Goal: Transaction & Acquisition: Purchase product/service

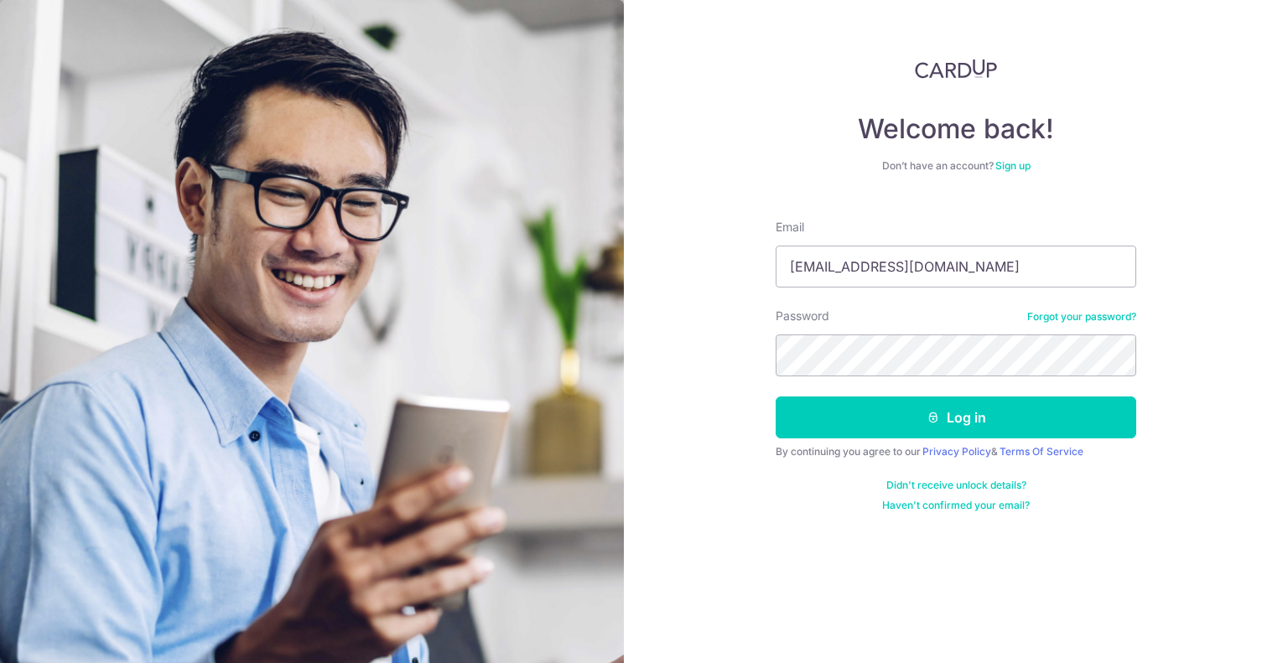
type input "[EMAIL_ADDRESS][DOMAIN_NAME]"
click at [776, 397] on button "Log in" at bounding box center [956, 418] width 361 height 42
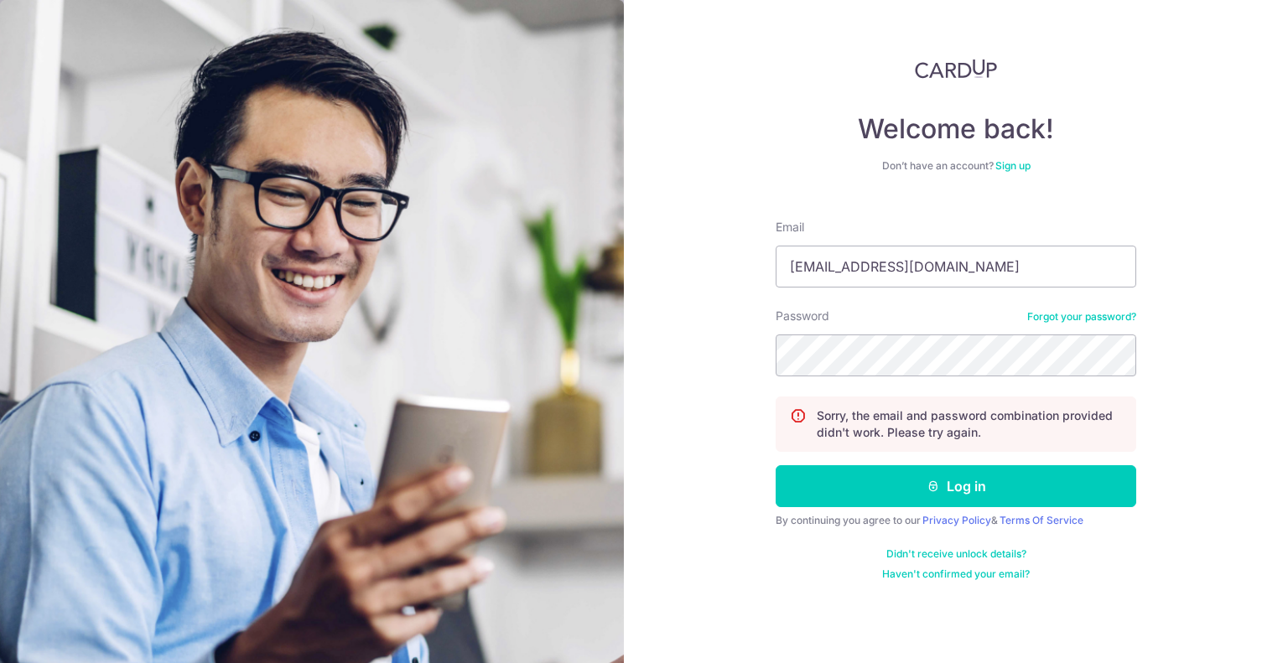
type input "[EMAIL_ADDRESS][DOMAIN_NAME]"
click at [776, 465] on button "Log in" at bounding box center [956, 486] width 361 height 42
drag, startPoint x: 868, startPoint y: 261, endPoint x: 867, endPoint y: 285, distance: 24.3
click at [868, 260] on input "Email" at bounding box center [956, 267] width 361 height 42
type input "[EMAIL_ADDRESS][DOMAIN_NAME]"
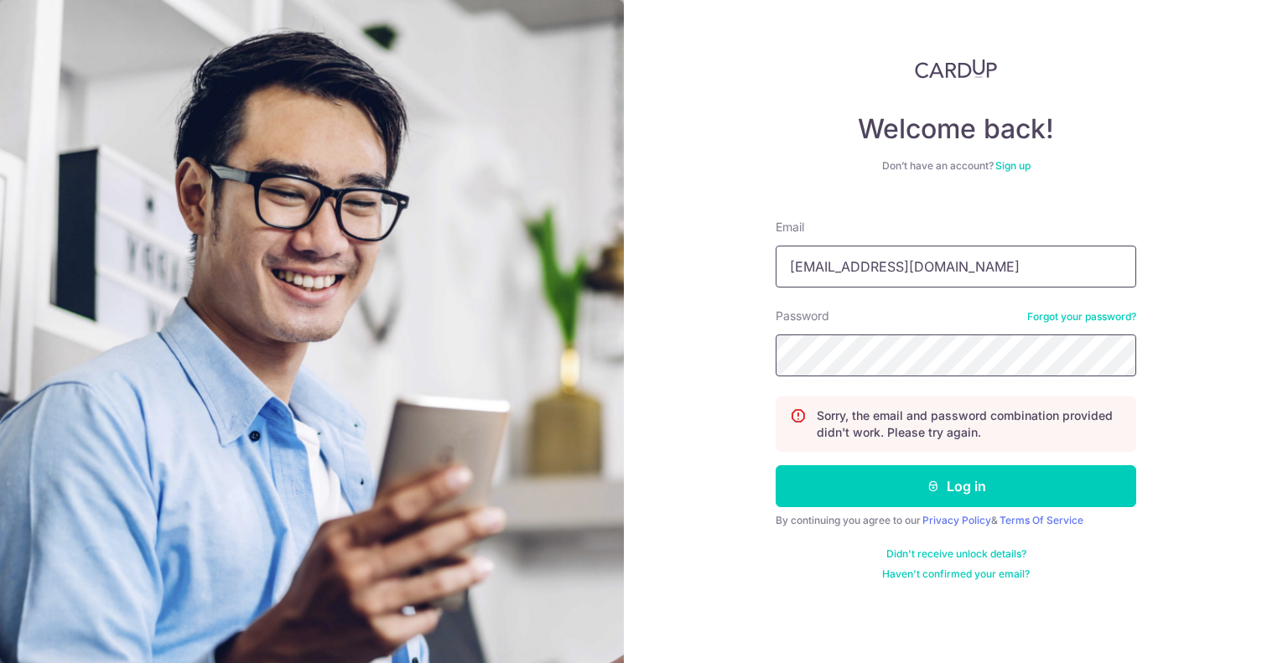
click at [776, 465] on button "Log in" at bounding box center [956, 486] width 361 height 42
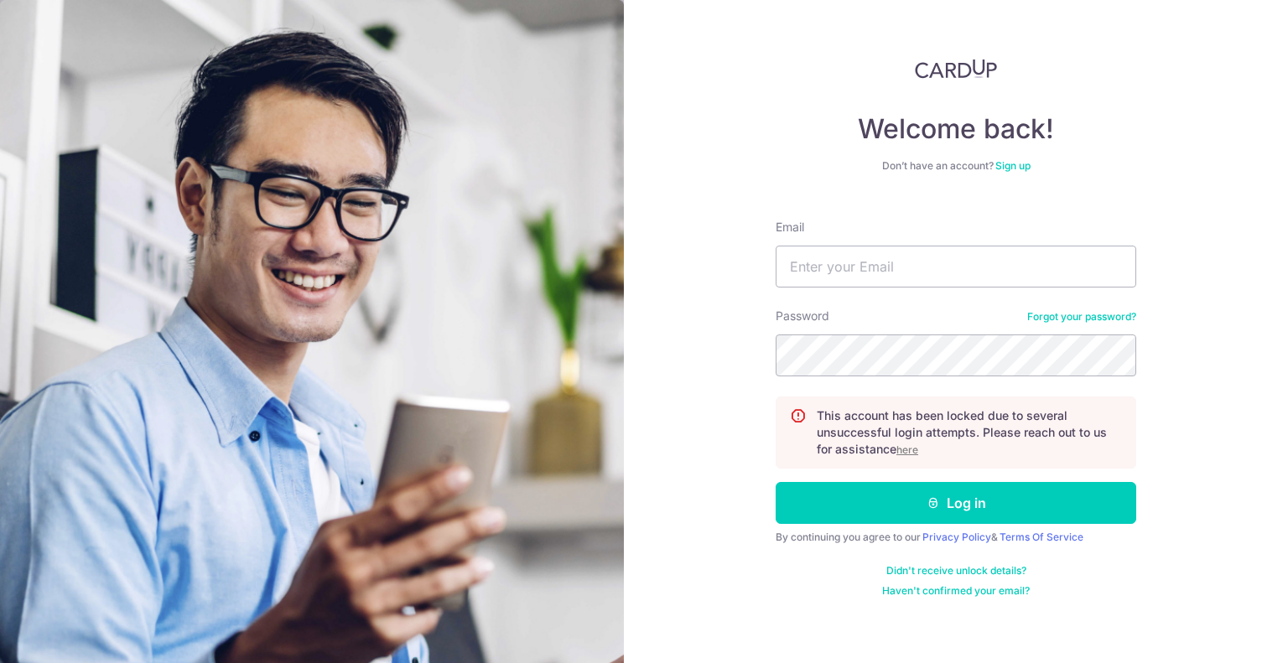
click at [914, 450] on u "here" at bounding box center [907, 450] width 22 height 13
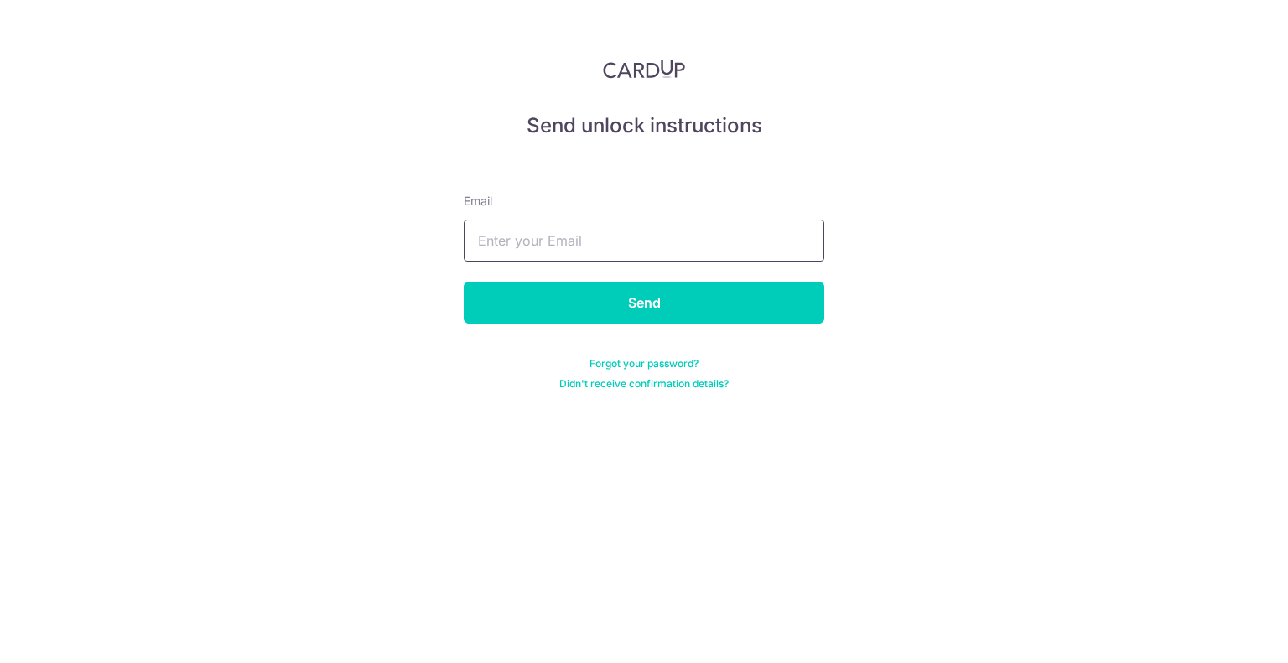
click at [653, 242] on input "text" at bounding box center [644, 241] width 361 height 42
type input "[EMAIL_ADDRESS][DOMAIN_NAME]"
click at [464, 282] on input "Send" at bounding box center [644, 303] width 361 height 42
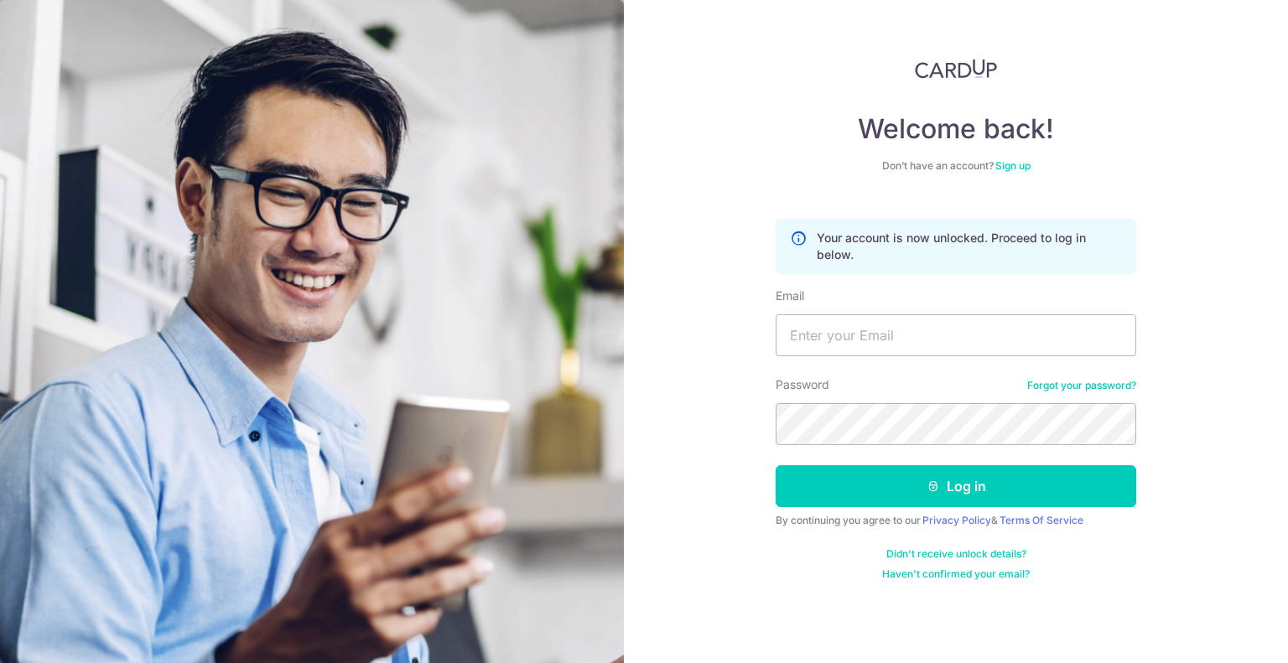
click at [893, 340] on input "Email" at bounding box center [956, 335] width 361 height 42
type input "[EMAIL_ADDRESS][DOMAIN_NAME]"
click at [776, 465] on button "Log in" at bounding box center [956, 486] width 361 height 42
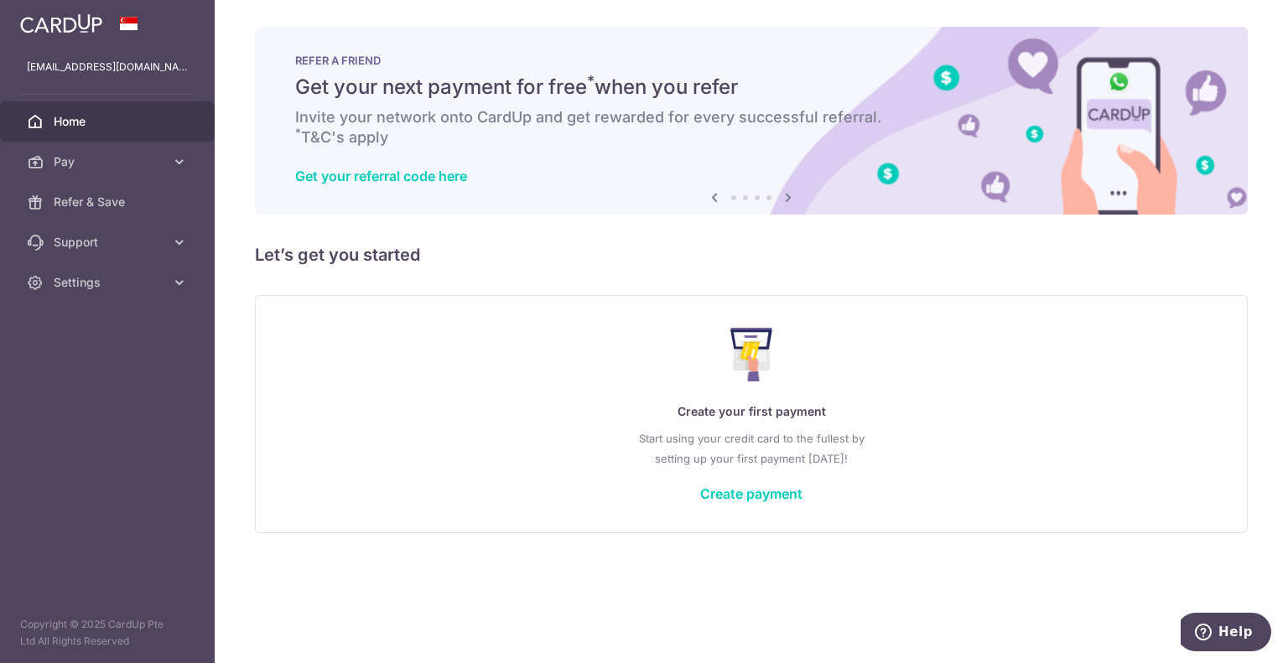
click at [574, 254] on h5 "Let’s get you started" at bounding box center [751, 255] width 993 height 27
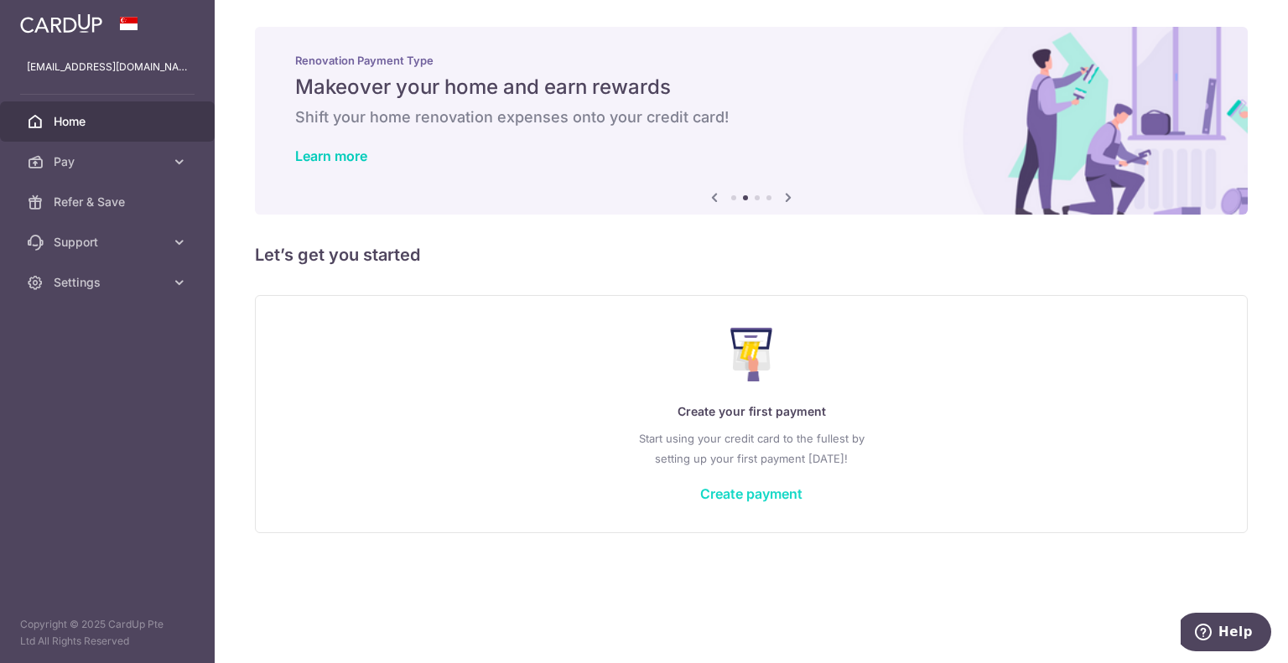
click at [724, 496] on link "Create payment" at bounding box center [751, 494] width 102 height 17
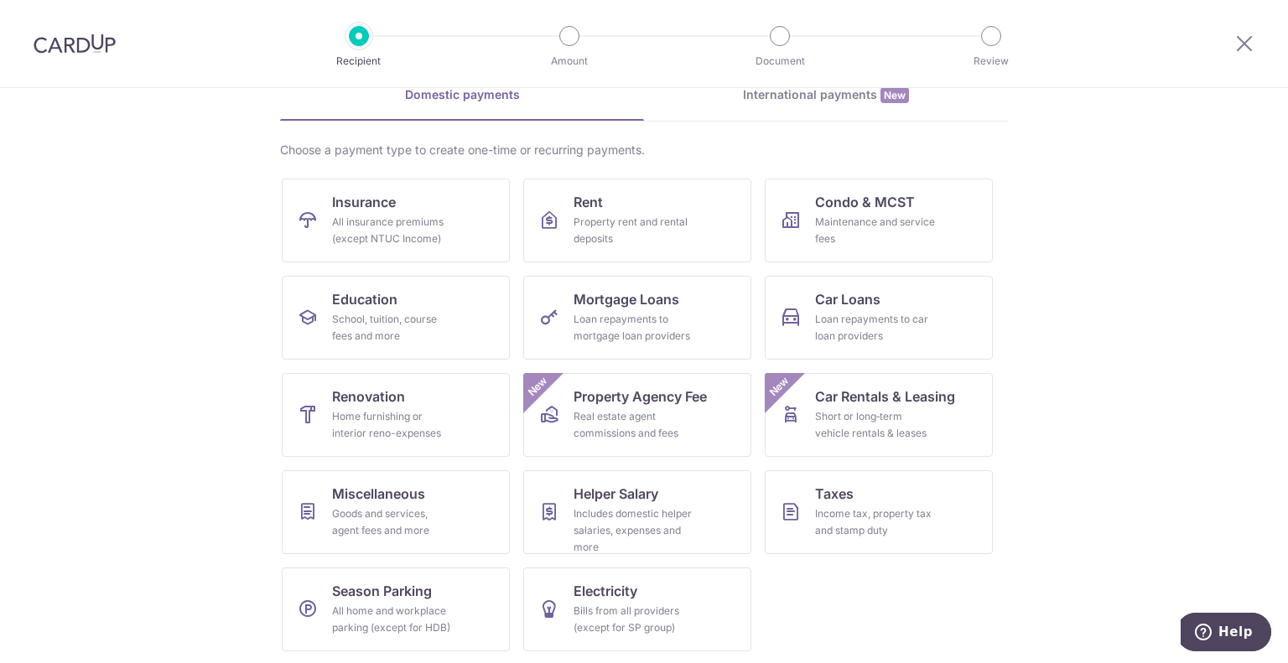
scroll to position [86, 0]
click at [399, 496] on span "Miscellaneous" at bounding box center [378, 493] width 93 height 20
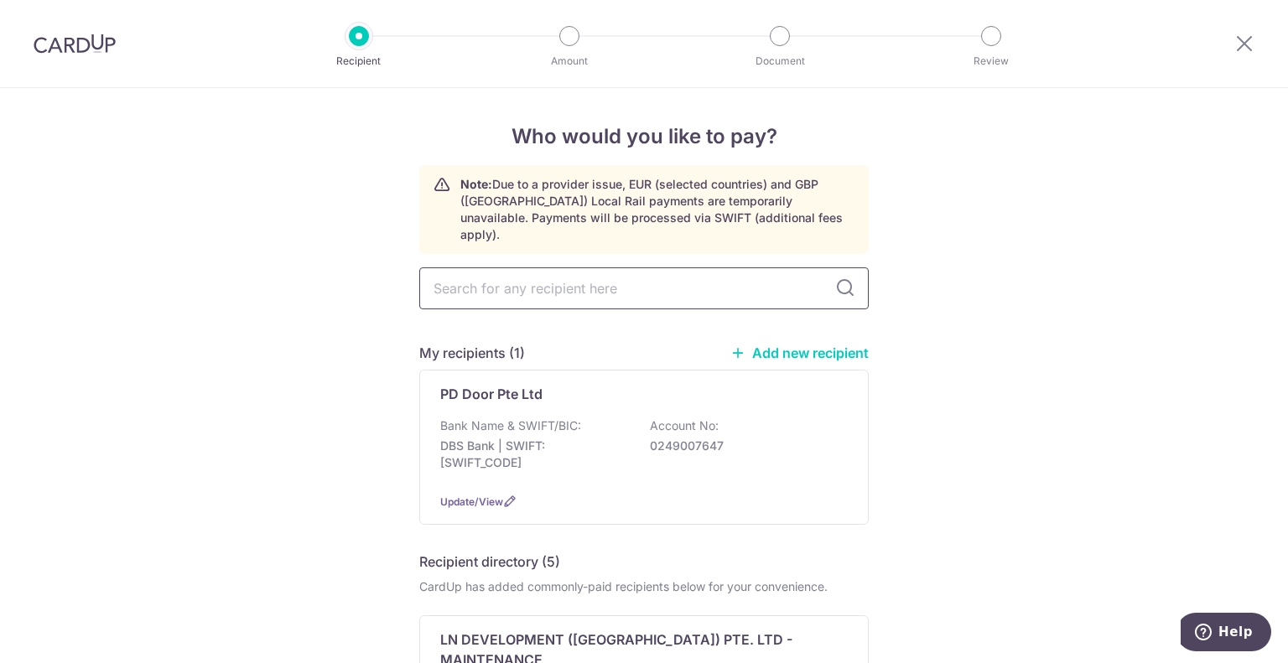
click at [694, 271] on input "text" at bounding box center [643, 288] width 449 height 42
click at [559, 267] on input "text" at bounding box center [643, 288] width 449 height 42
type input "d"
click at [768, 345] on link "Add new recipient" at bounding box center [799, 353] width 138 height 17
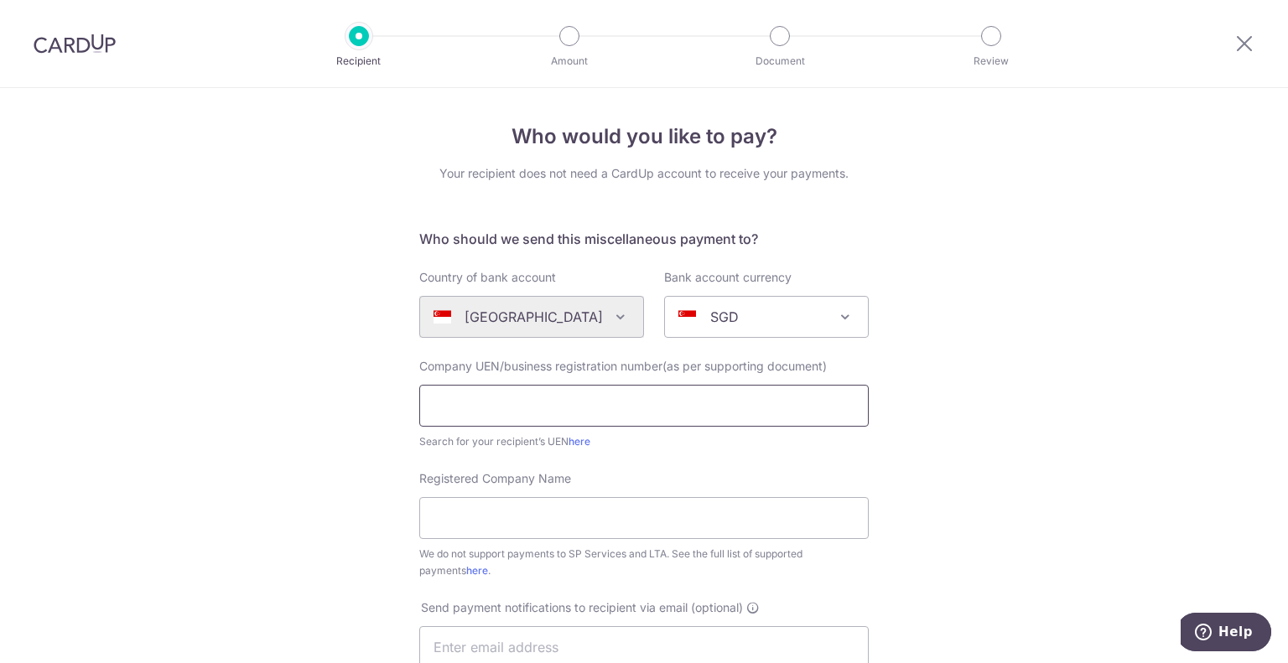
click at [566, 415] on input "text" at bounding box center [643, 406] width 449 height 42
type input "202112045H"
click at [526, 520] on input "Registered Company Name" at bounding box center [643, 518] width 449 height 42
click at [577, 441] on link "here" at bounding box center [580, 441] width 22 height 13
click at [527, 502] on input "Registered Company Name" at bounding box center [643, 518] width 449 height 42
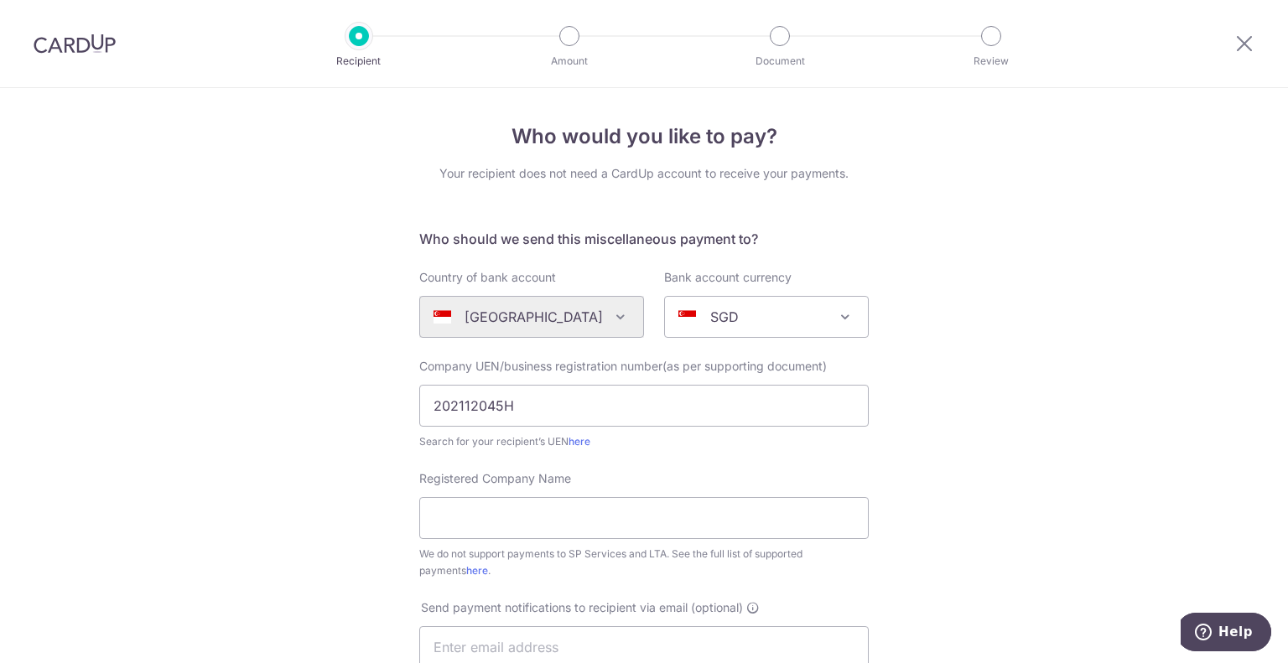
click at [821, 357] on form "Who should we send this miscellaneous payment to? Country of bank account Alger…" at bounding box center [643, 639] width 449 height 820
click at [543, 536] on input "Registered Company Name" at bounding box center [643, 518] width 449 height 42
paste input "DE ART STUDIO PTE LTD"
type input "DE ART STUDIO PTE LTD"
drag, startPoint x: 563, startPoint y: 408, endPoint x: 346, endPoint y: 401, distance: 216.5
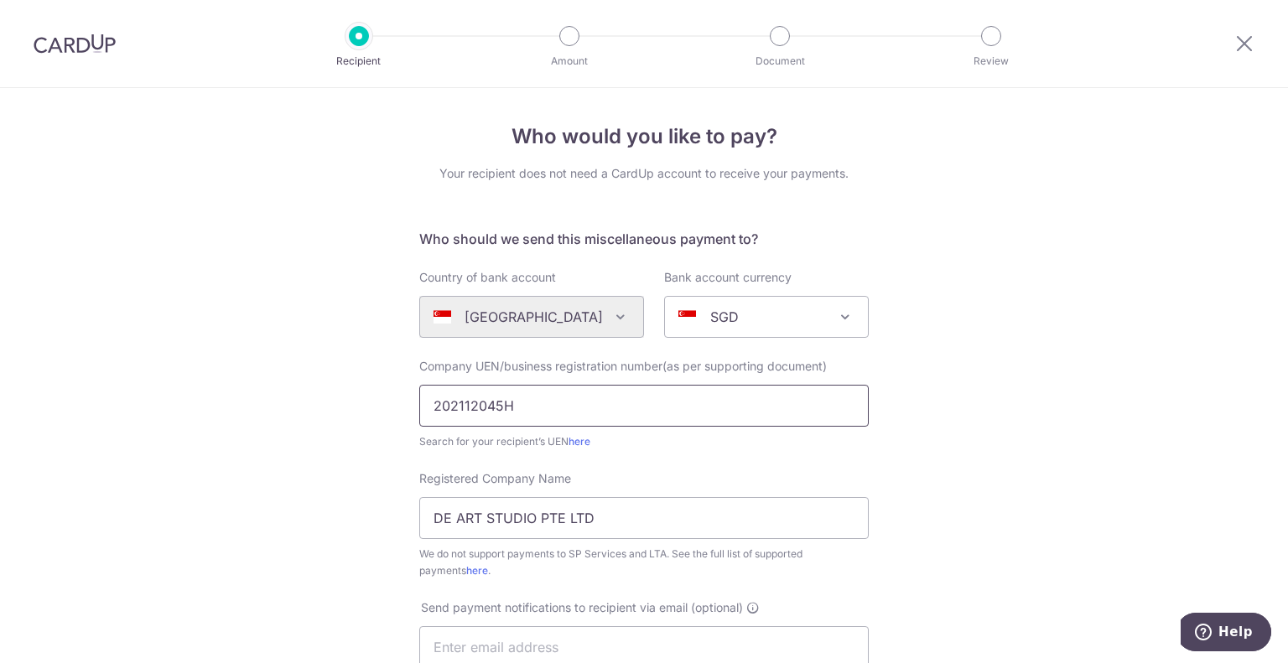
click at [346, 401] on div "Who would you like to pay? Your recipient does not need a CardUp account to rec…" at bounding box center [644, 608] width 1288 height 1040
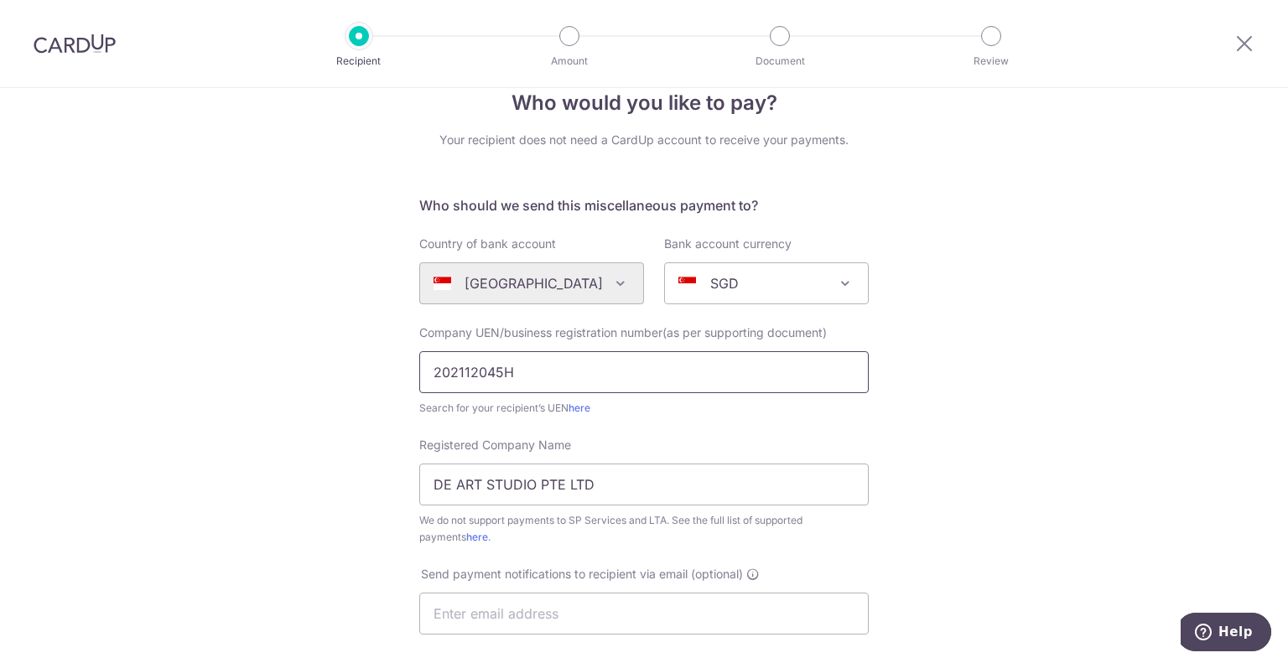
scroll to position [335, 0]
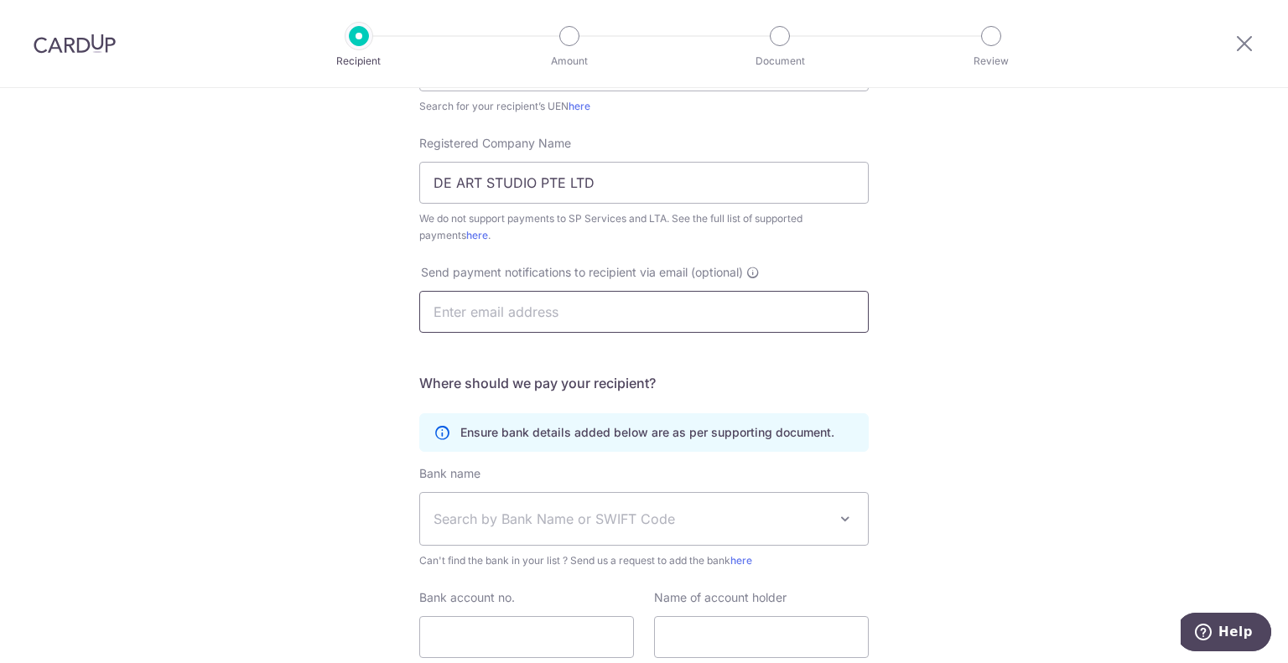
click at [503, 308] on input "text" at bounding box center [643, 312] width 449 height 42
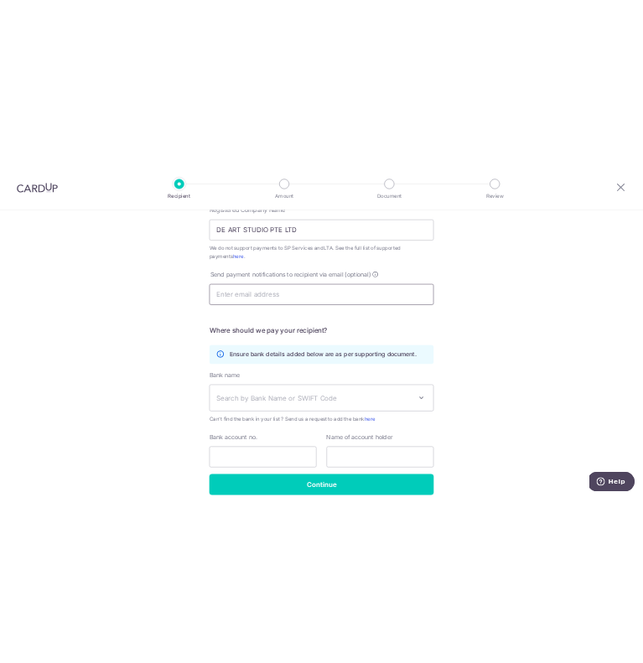
scroll to position [419, 0]
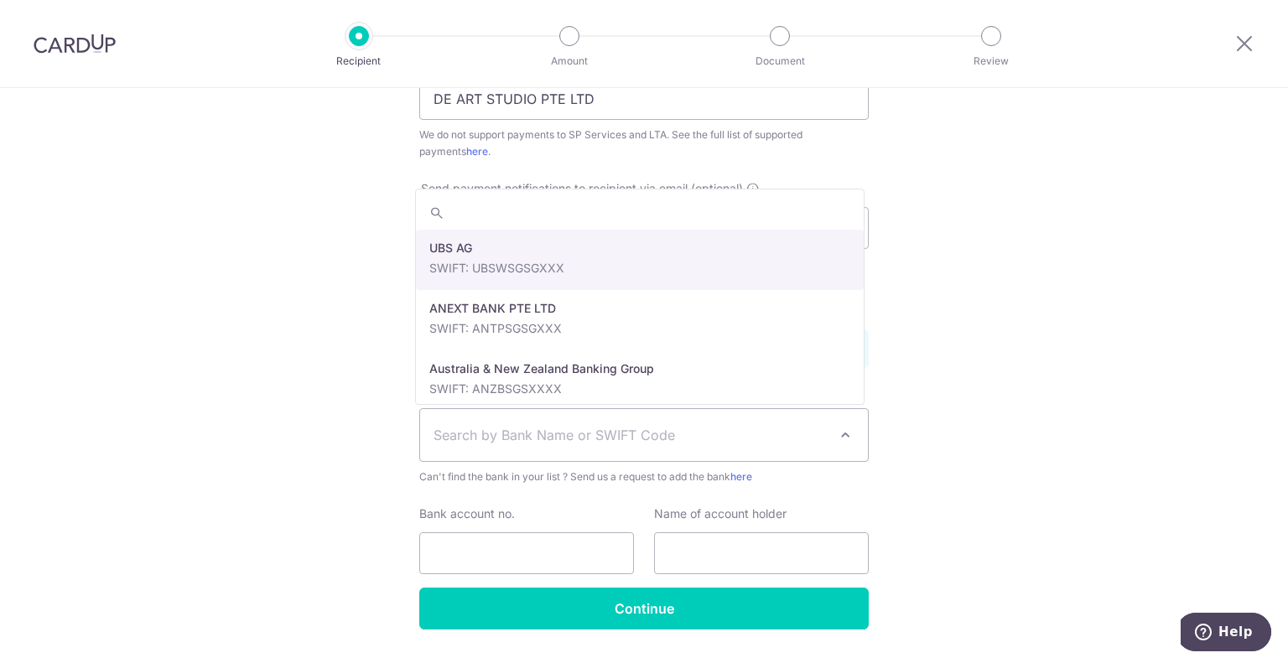
click at [581, 435] on span "Search by Bank Name or SWIFT Code" at bounding box center [631, 435] width 394 height 20
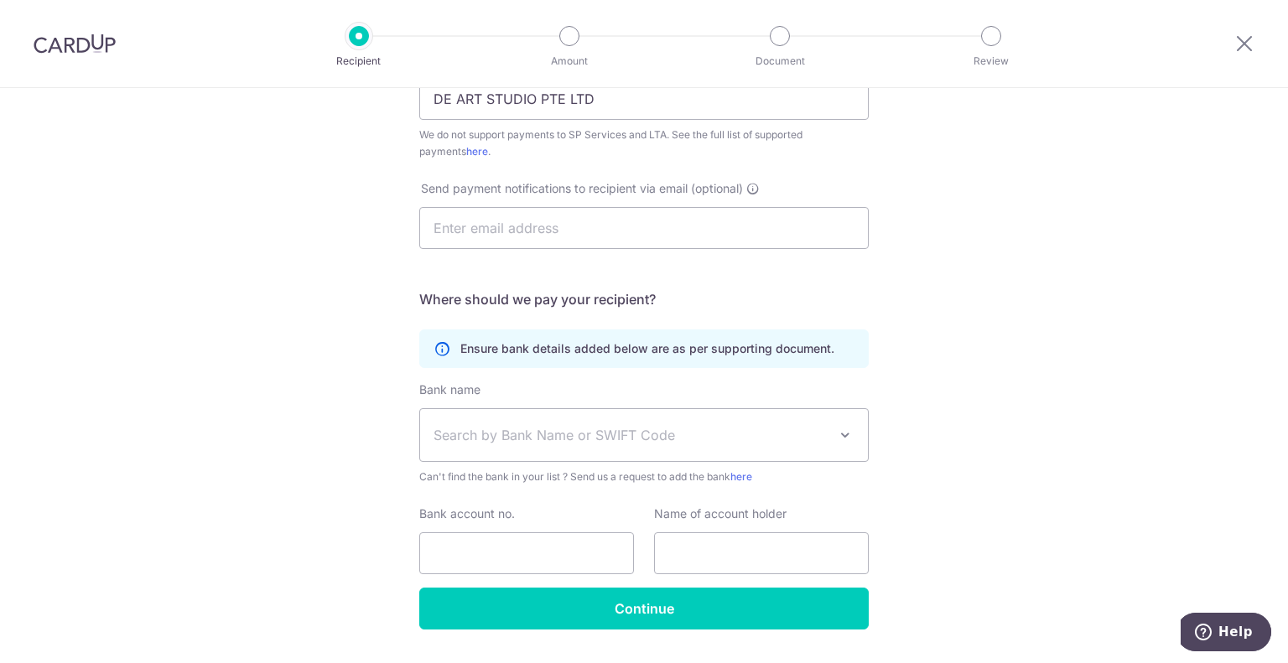
click at [775, 481] on span "Can't find the bank in your list ? Send us a request to add the bank here" at bounding box center [643, 477] width 449 height 17
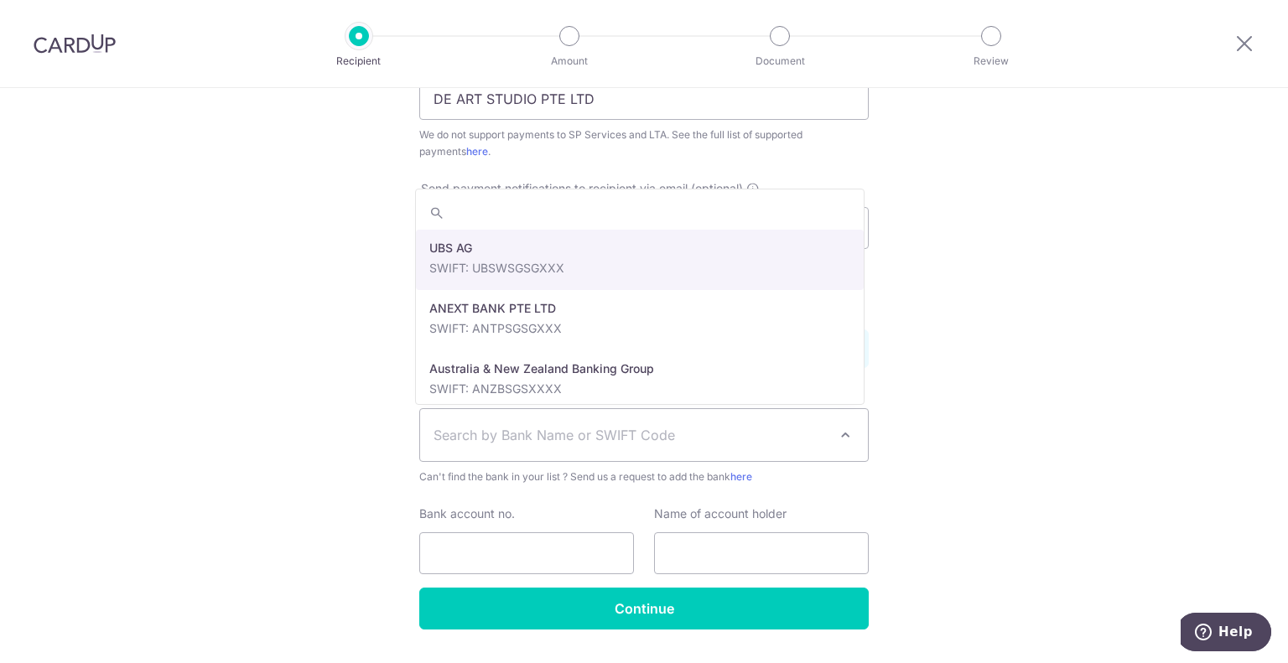
click at [677, 454] on span "Search by Bank Name or SWIFT Code" at bounding box center [644, 435] width 448 height 52
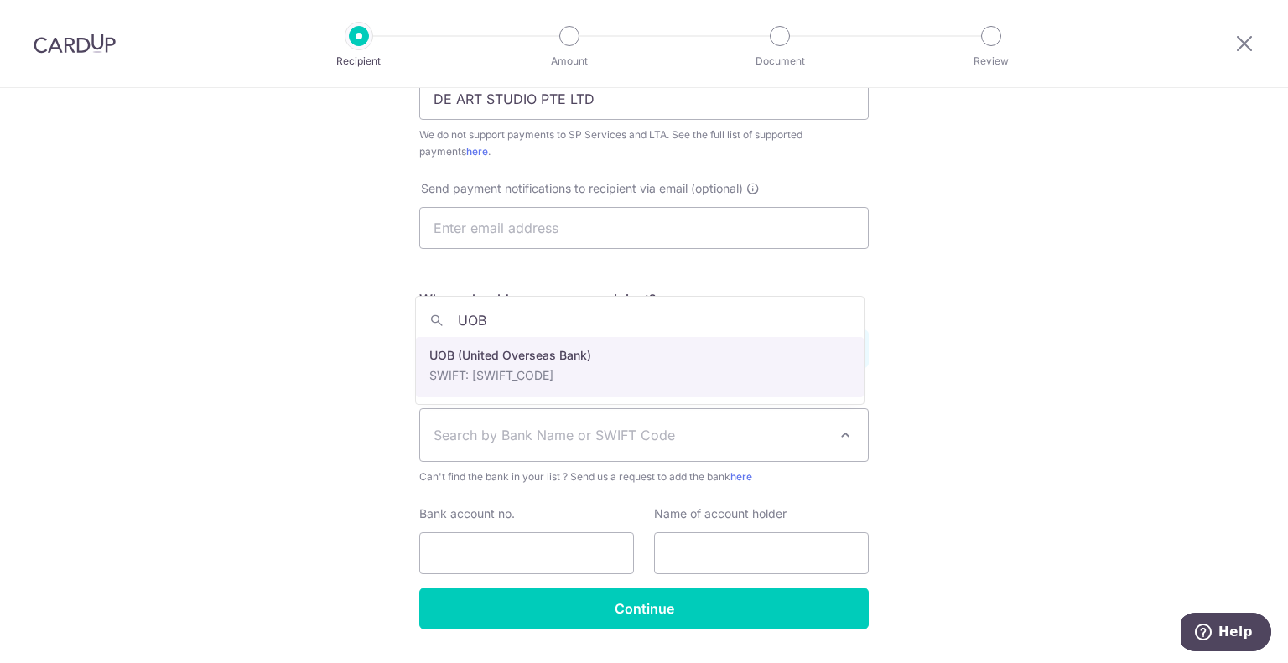
type input "UOB"
select select "18"
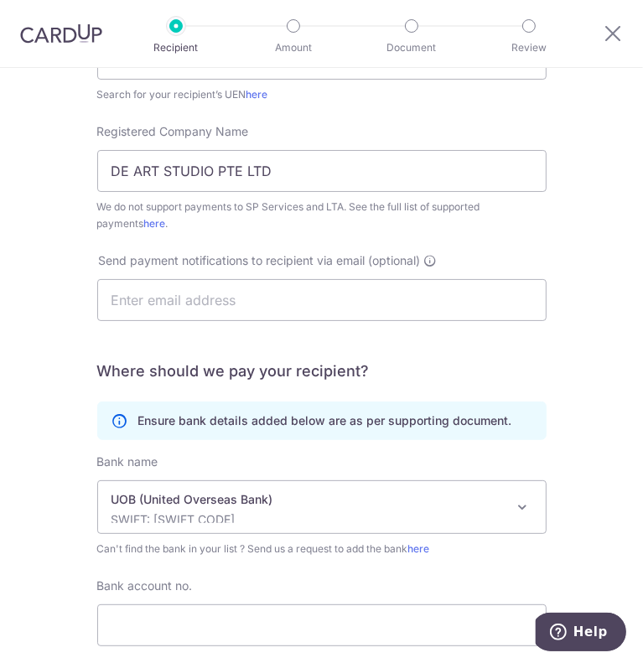
scroll to position [587, 0]
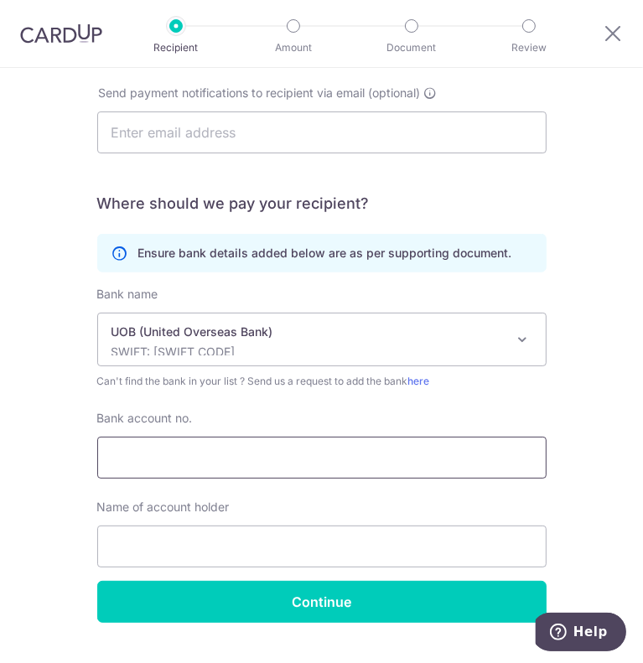
click at [182, 460] on input "Bank account no." at bounding box center [321, 458] width 449 height 42
type input "3303207013"
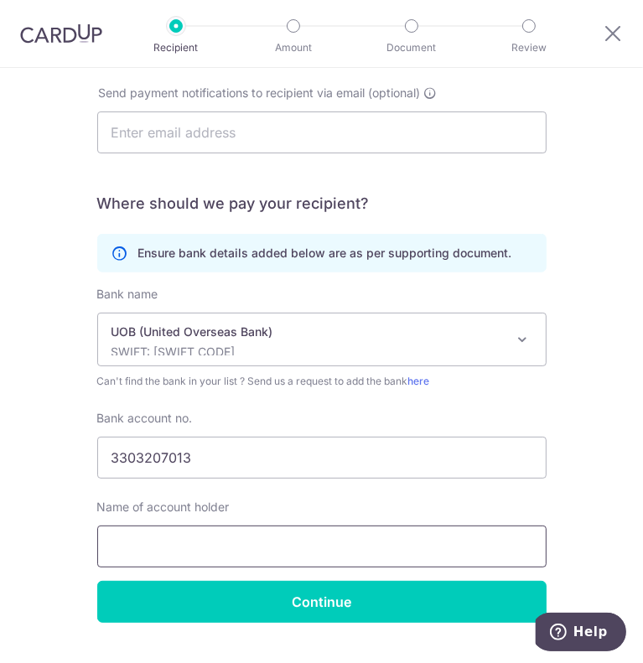
click at [168, 544] on input "text" at bounding box center [321, 547] width 449 height 42
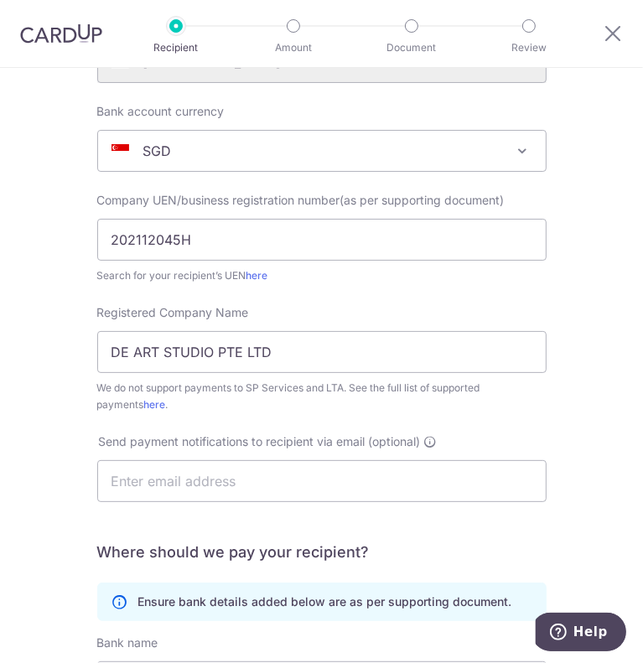
scroll to position [168, 0]
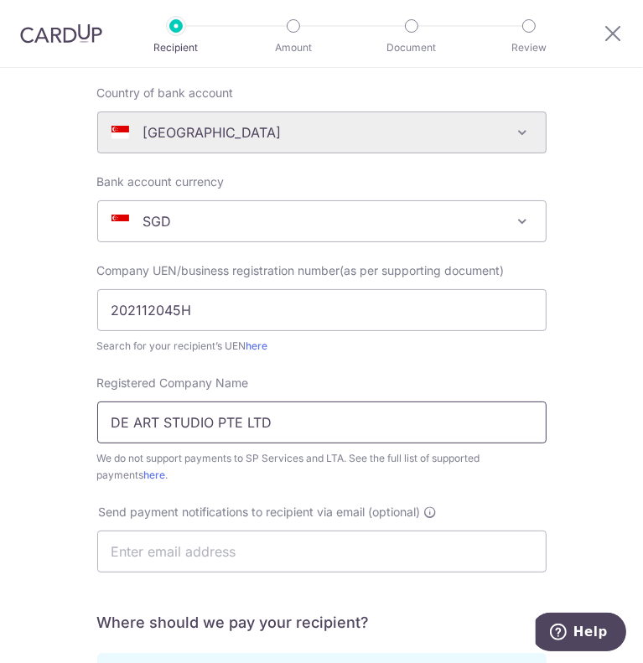
drag, startPoint x: 272, startPoint y: 419, endPoint x: 3, endPoint y: 418, distance: 268.3
click at [3, 418] on div "Who would you like to pay? Your recipient does not need a CardUp account to rec…" at bounding box center [321, 510] width 643 height 1221
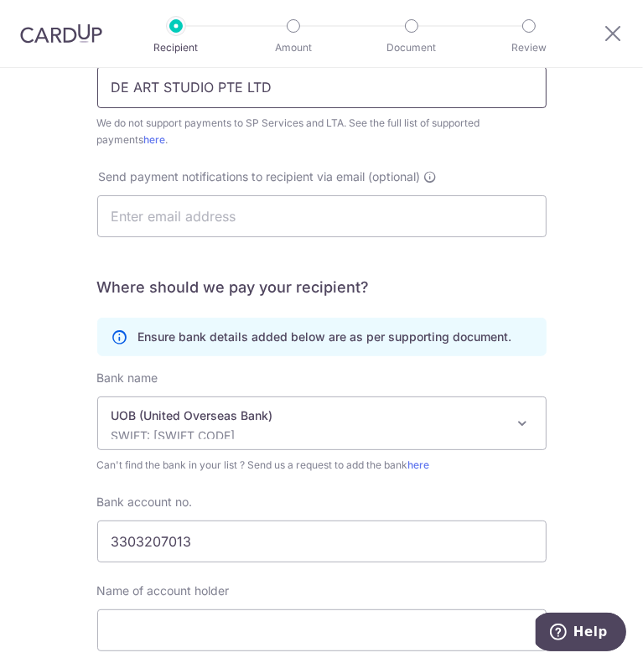
scroll to position [624, 0]
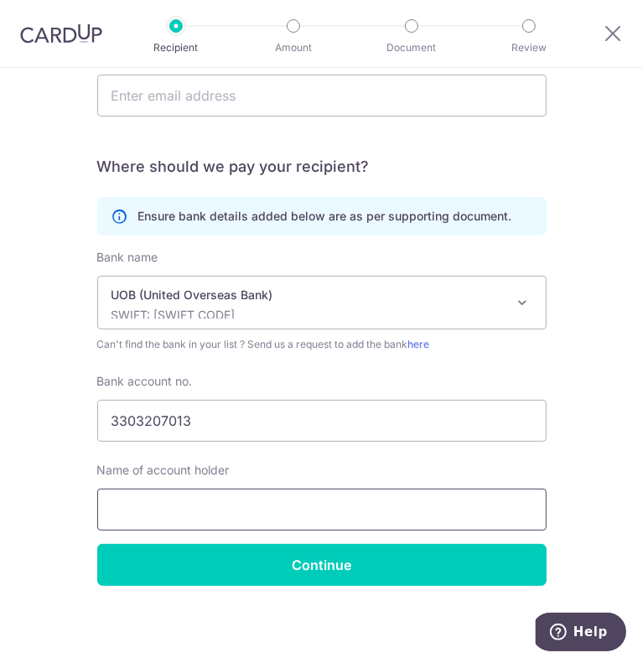
click at [197, 509] on input "text" at bounding box center [321, 510] width 449 height 42
paste input "DE ART STUDIO PTE LTD"
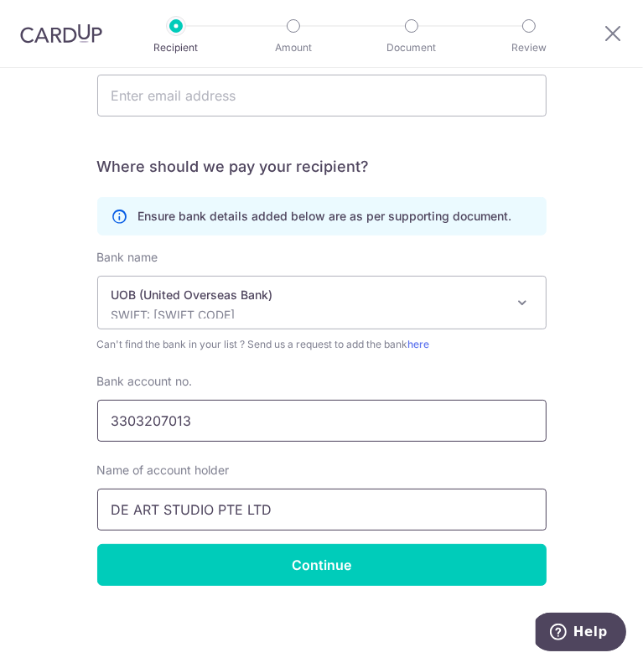
type input "DE ART STUDIO PTE LTD"
click at [412, 439] on input "3303207013" at bounding box center [321, 421] width 449 height 42
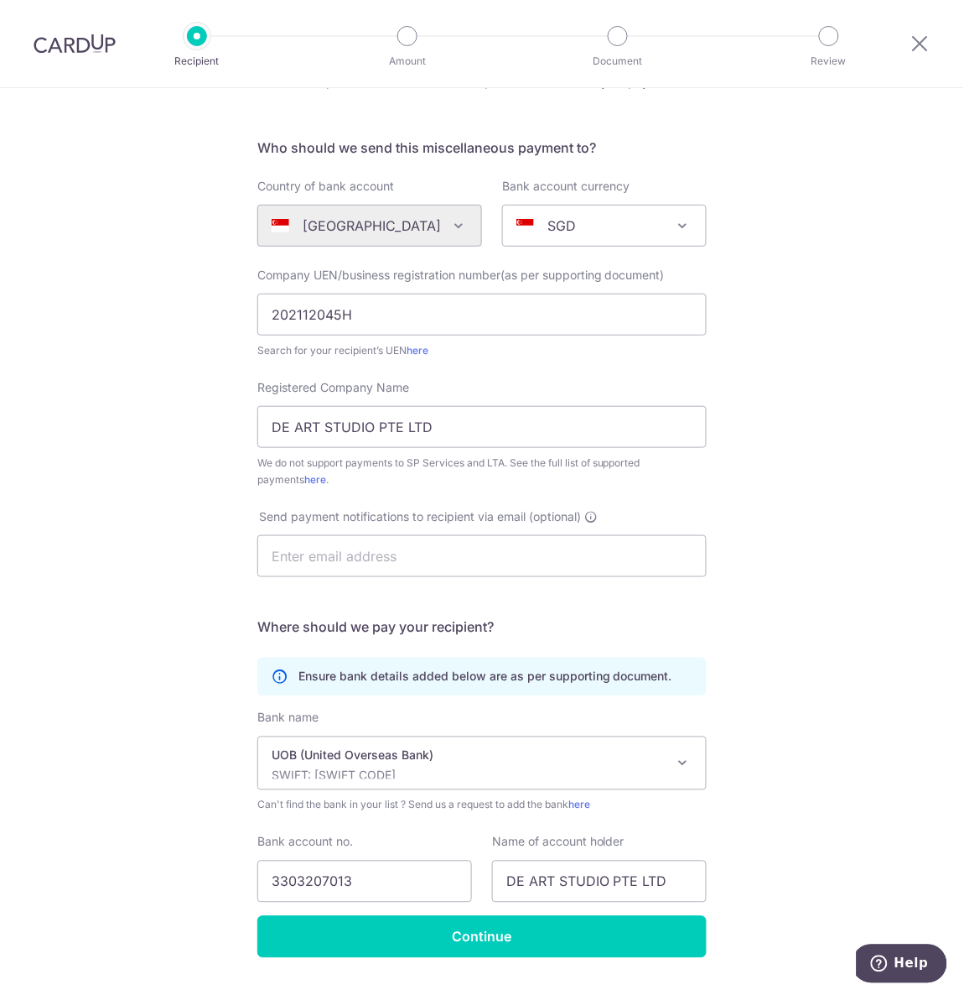
scroll to position [126, 0]
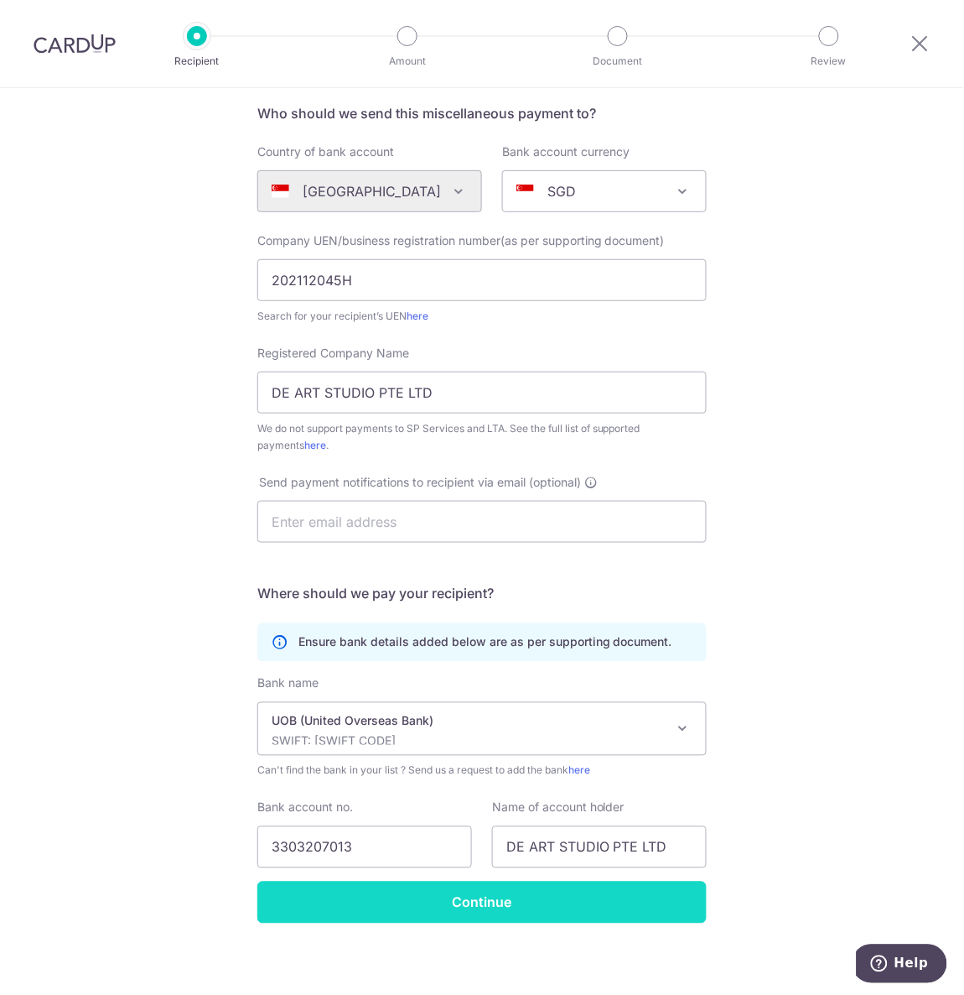
click at [537, 662] on input "Continue" at bounding box center [481, 902] width 449 height 42
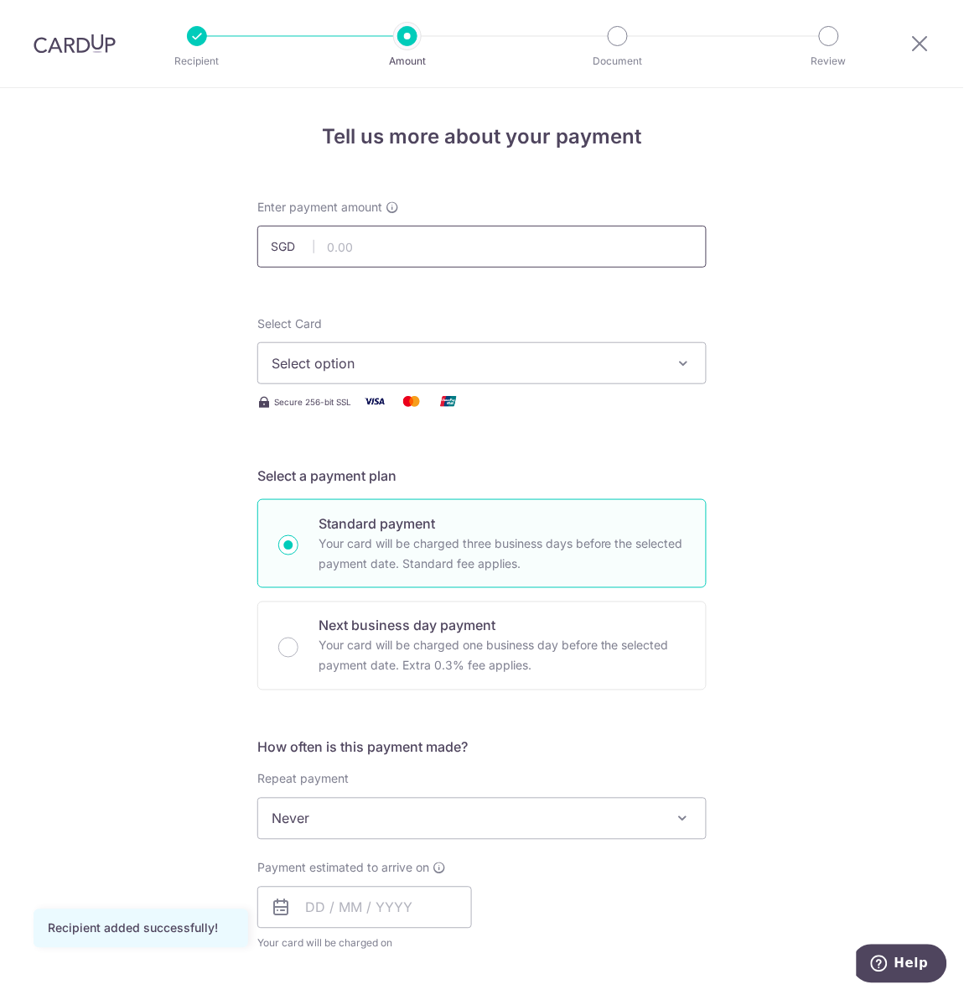
click at [370, 236] on input "text" at bounding box center [481, 247] width 449 height 42
type input "2,725.00"
click at [355, 361] on span "Select option" at bounding box center [467, 363] width 391 height 20
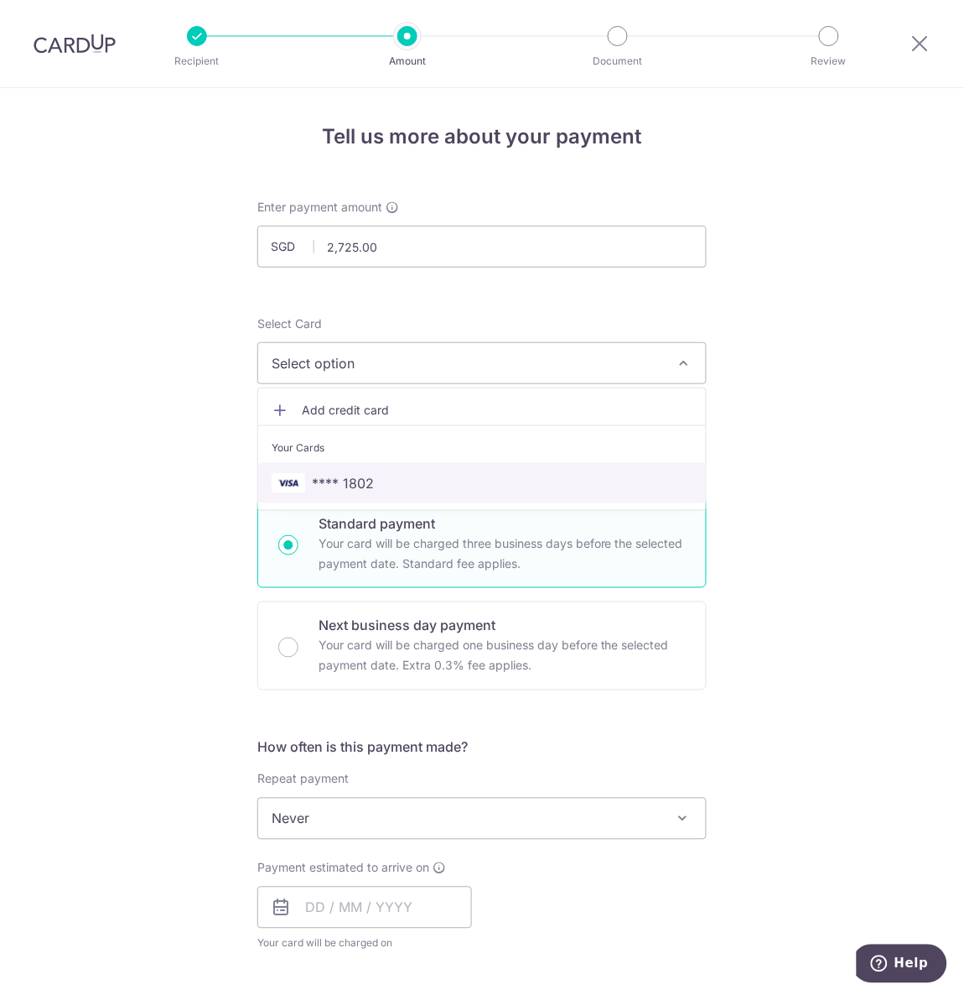
click at [426, 480] on span "**** 1802" at bounding box center [482, 483] width 421 height 20
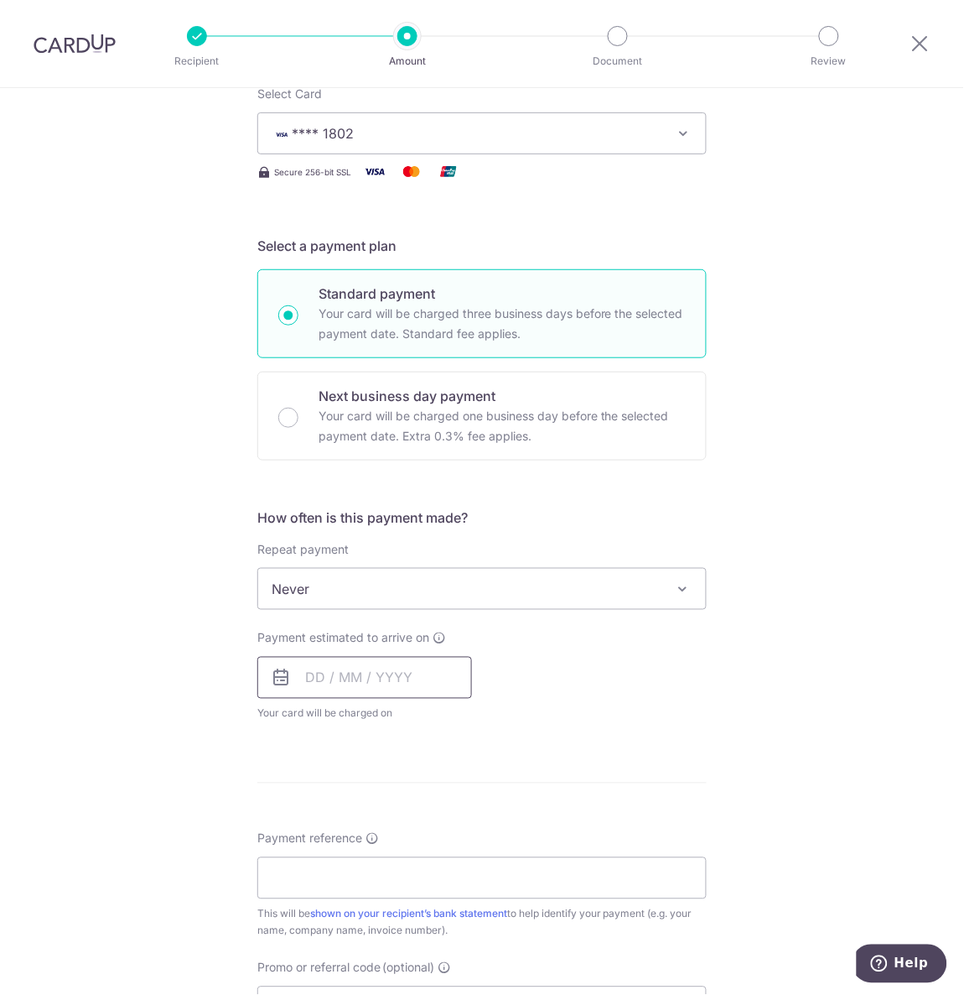
scroll to position [252, 0]
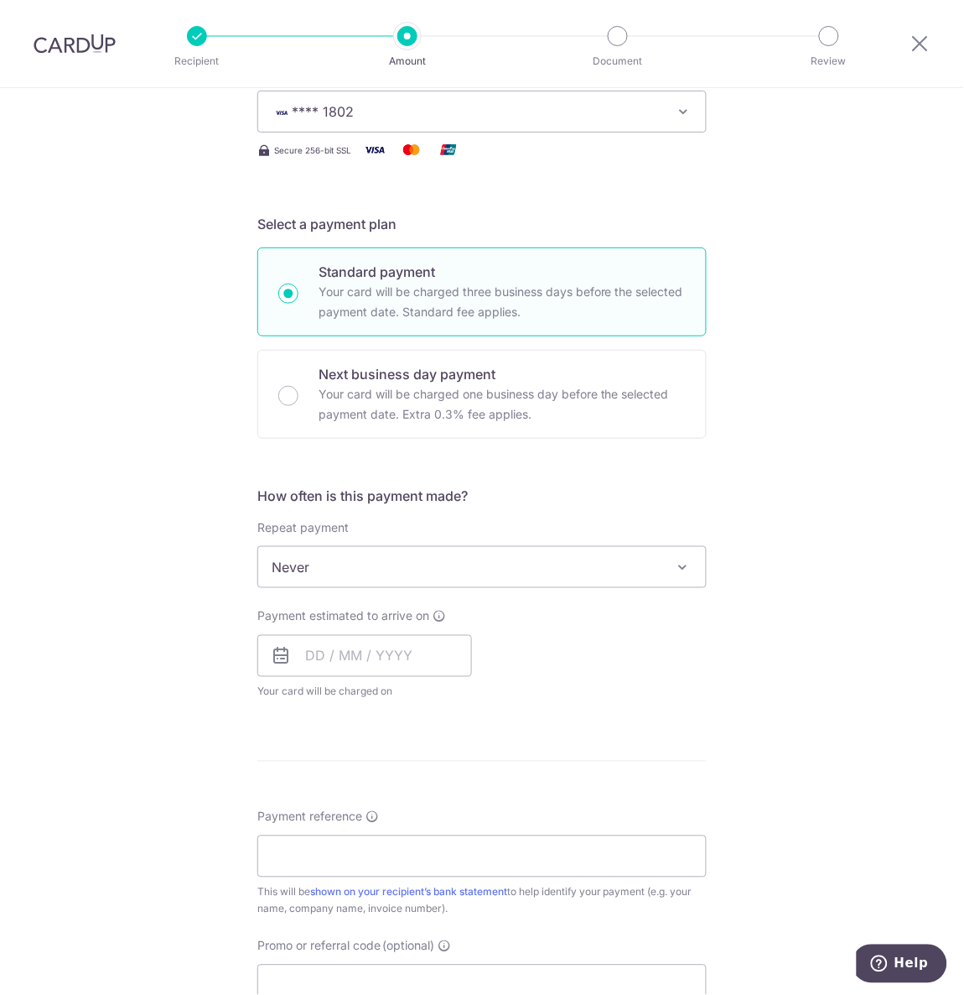
click at [612, 647] on div "Payment estimated to arrive on Your card will be charged on for the first payme…" at bounding box center [482, 654] width 470 height 92
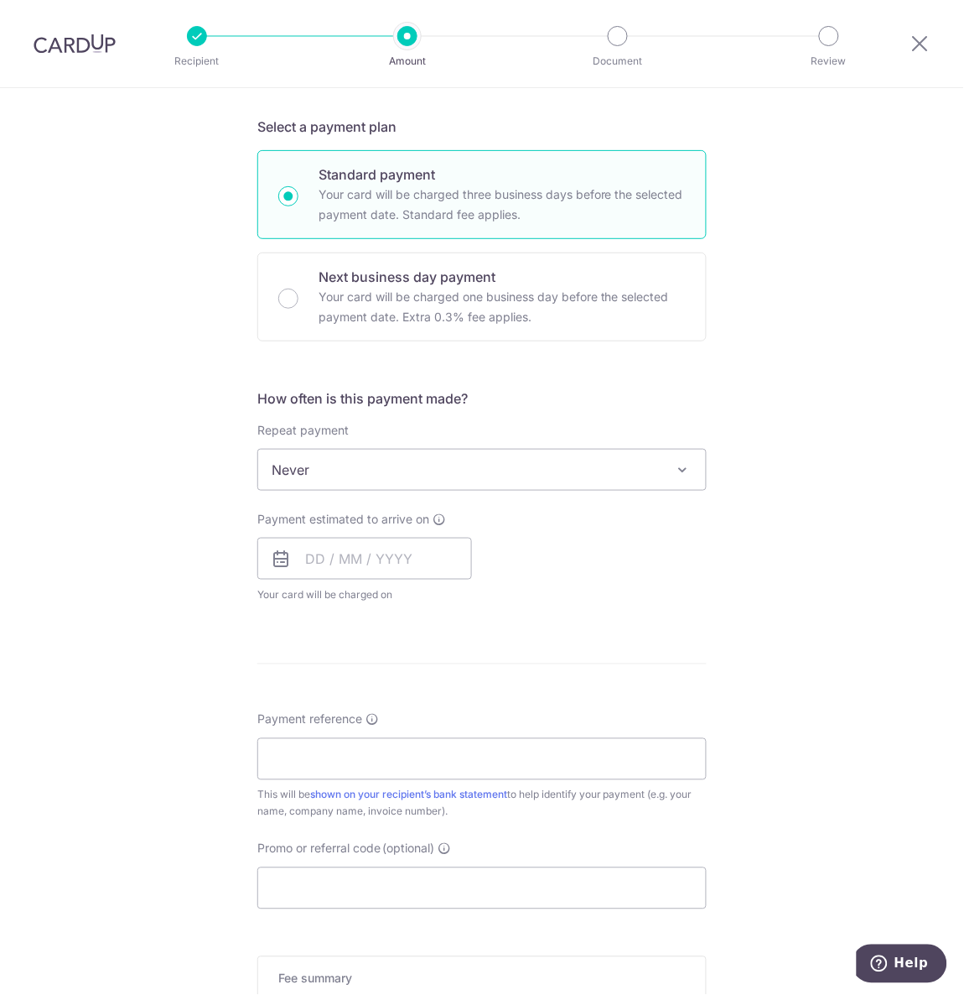
scroll to position [503, 0]
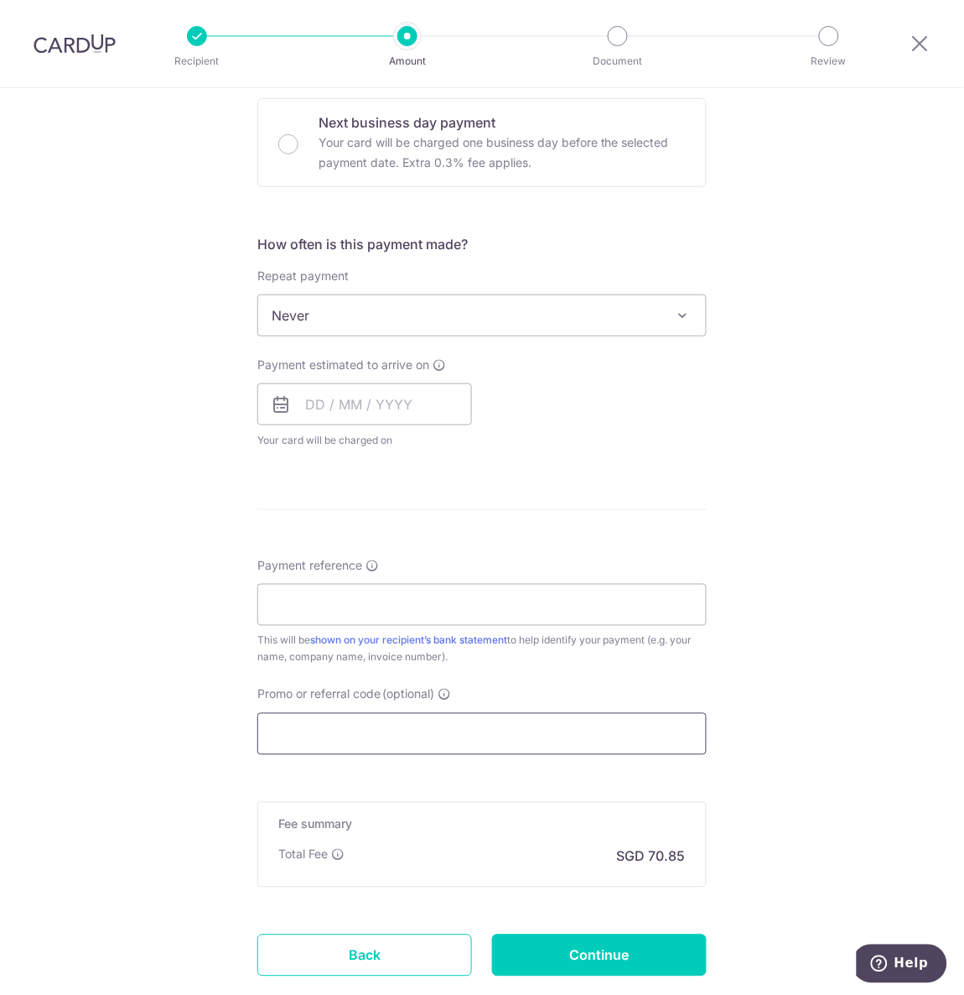
click at [413, 734] on input "Promo or referral code (optional)" at bounding box center [481, 734] width 449 height 42
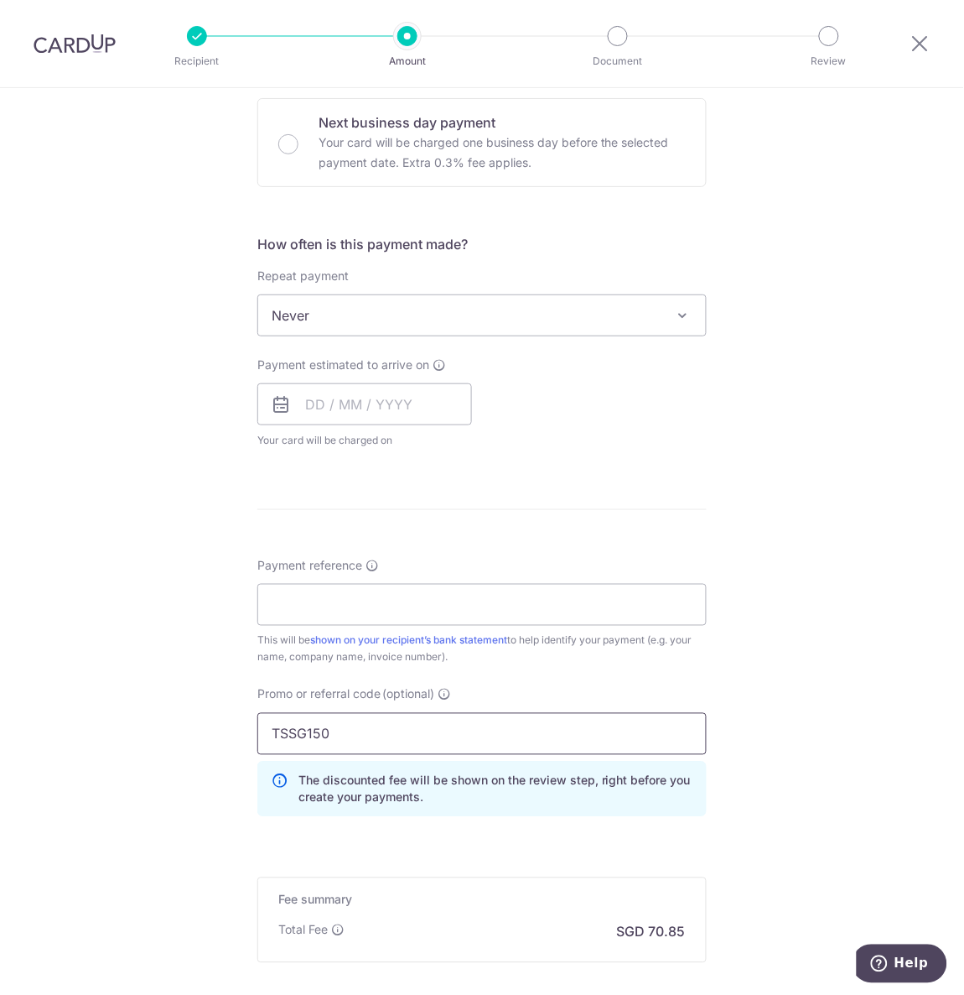
type input "TSSG150"
click at [763, 780] on div "Tell us more about your payment Enter payment amount SGD 2,725.00 2725.00 Recip…" at bounding box center [482, 381] width 964 height 1592
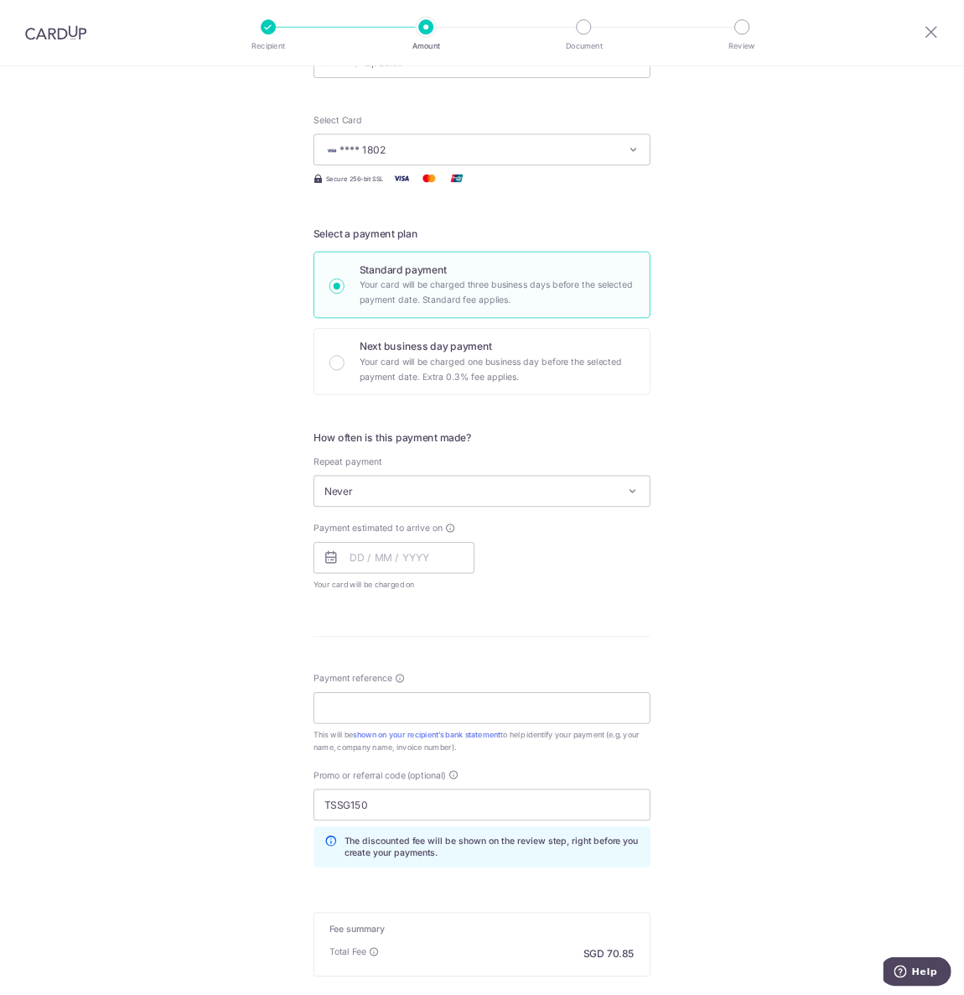
scroll to position [359, 0]
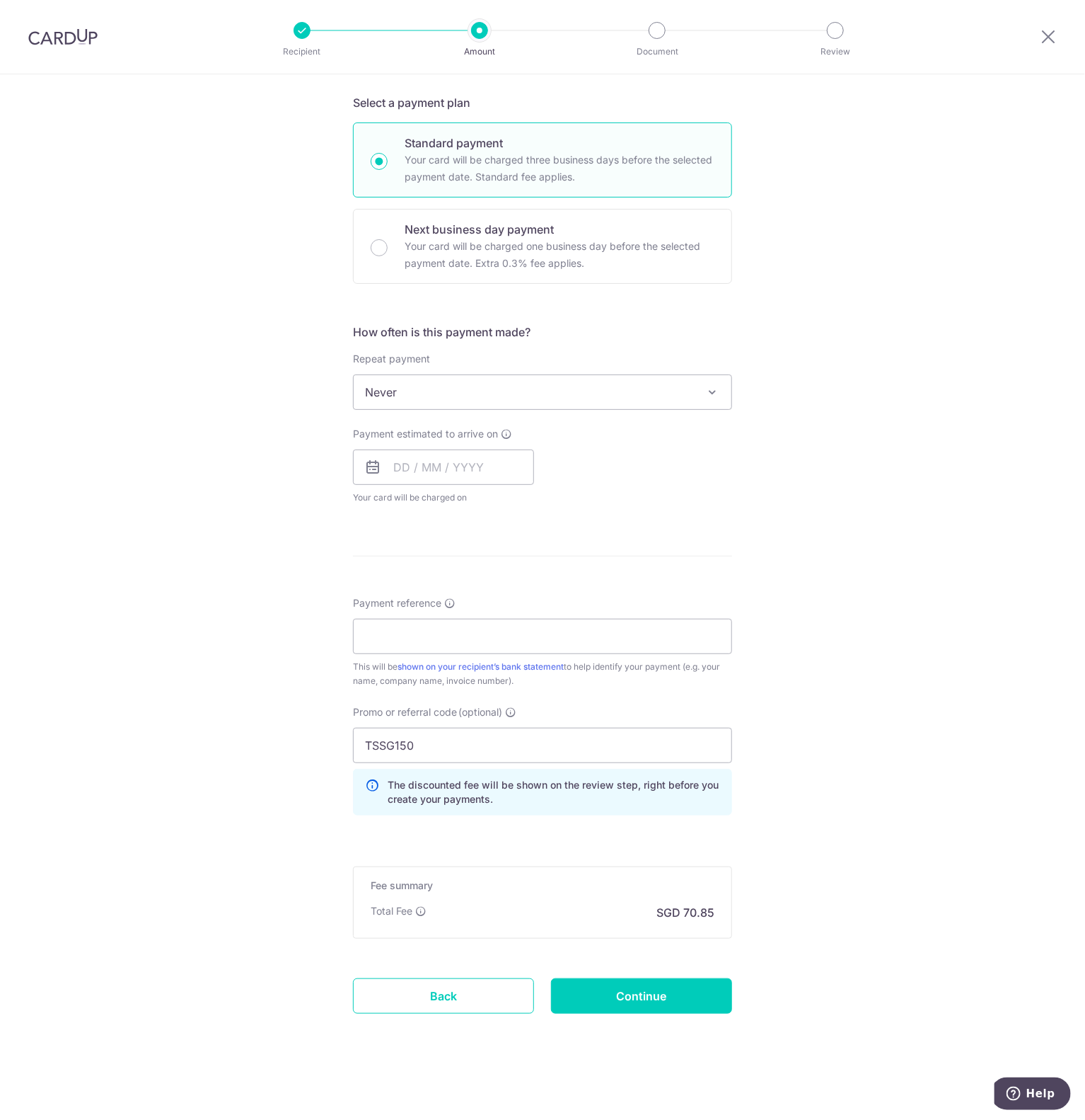
click at [812, 738] on div "Tell us more about your payment Enter payment amount SGD 2,725.00 2725.00 Recip…" at bounding box center [542, 447] width 1085 height 1344
click at [461, 644] on input "Payment reference" at bounding box center [542, 636] width 379 height 35
click at [812, 680] on div "Tell us more about your payment Enter payment amount SGD 2,725.00 2725.00 Recip…" at bounding box center [542, 447] width 1085 height 1344
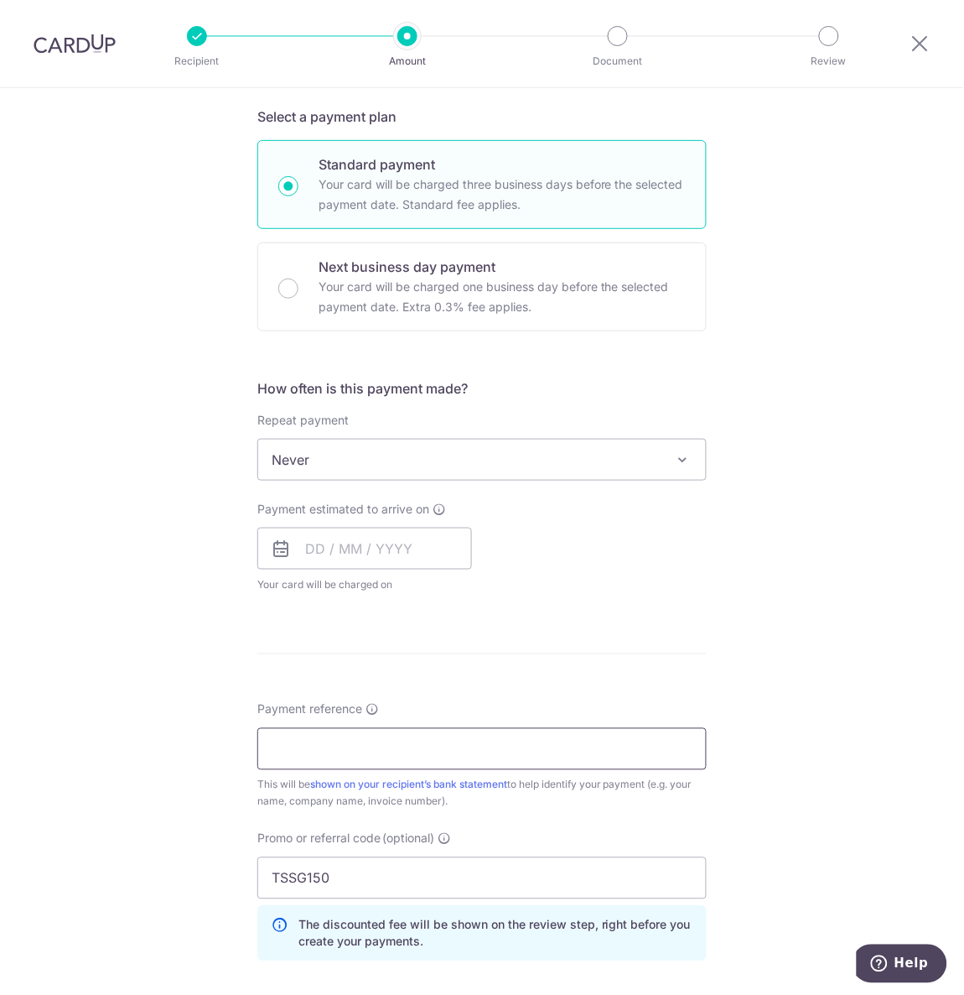
click at [373, 728] on input "Payment reference" at bounding box center [481, 749] width 449 height 42
click at [294, 757] on input "Payment reference" at bounding box center [481, 749] width 449 height 42
type input "20614"
click at [652, 575] on div "Payment estimated to arrive on Your card will be charged on for the first payme…" at bounding box center [482, 547] width 470 height 92
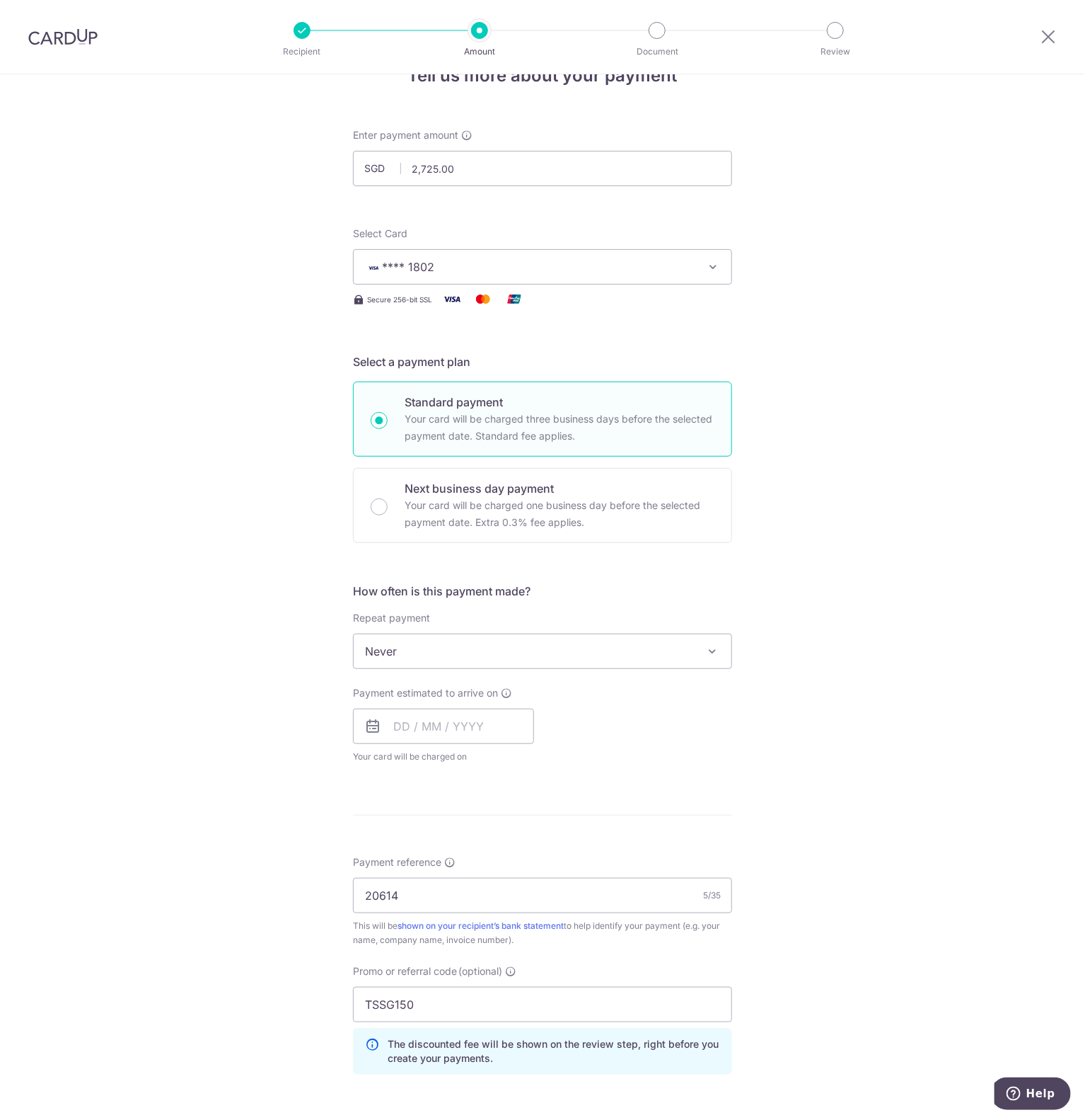
scroll to position [0, 0]
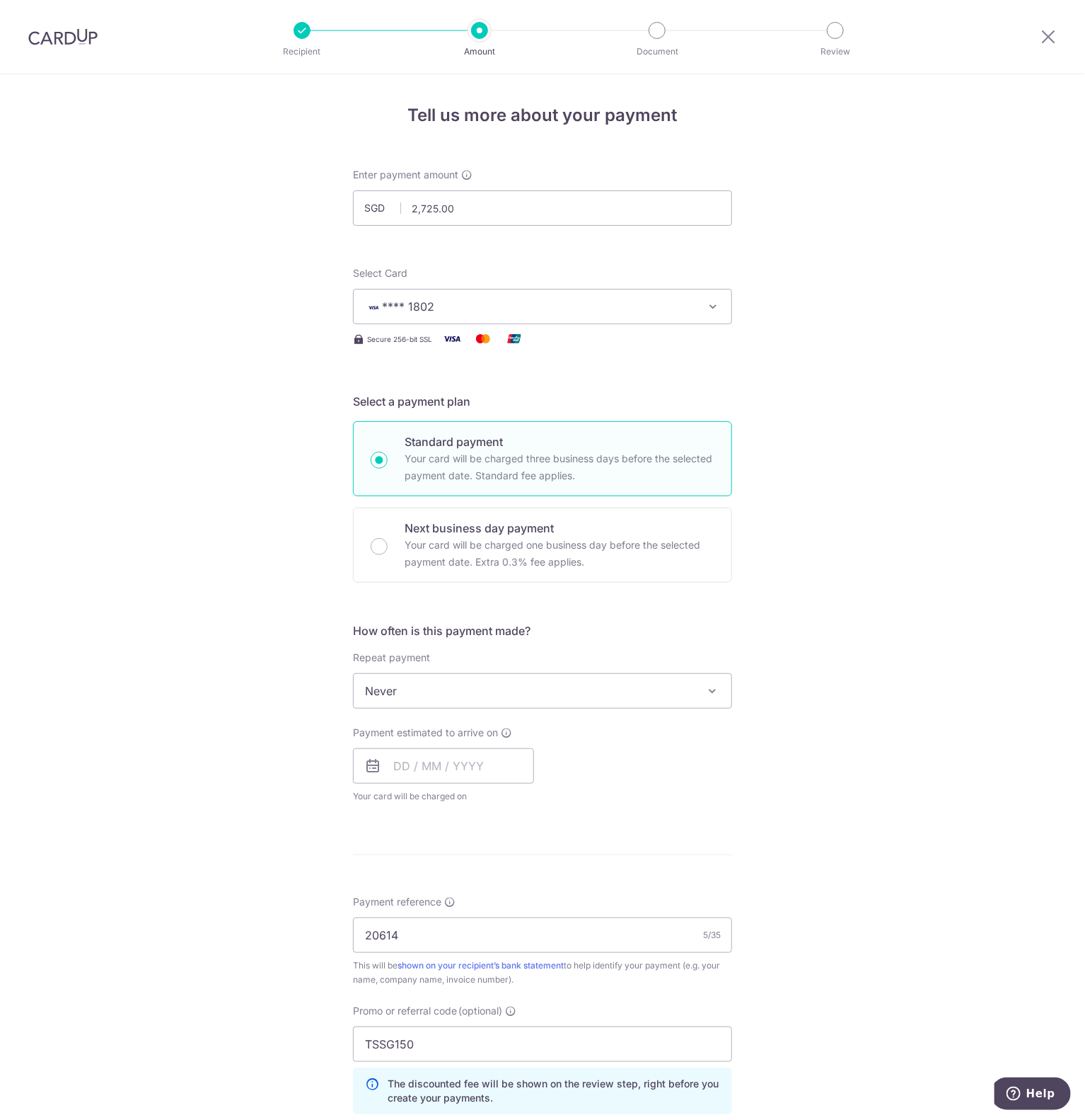
click at [812, 820] on div "Tell us more about your payment Enter payment amount SGD 2,725.00 2725.00 Recip…" at bounding box center [542, 746] width 1085 height 1344
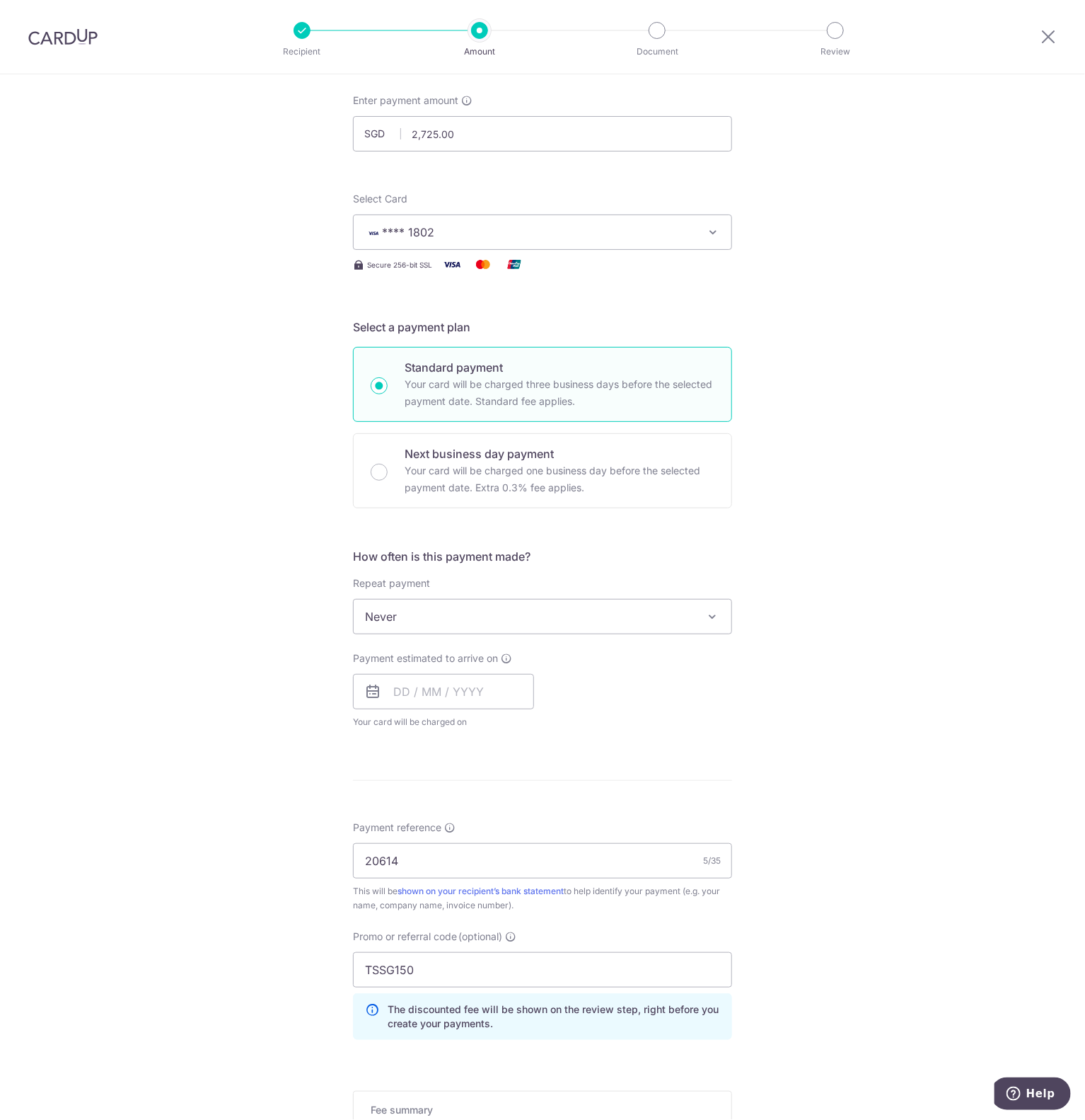
scroll to position [77, 0]
click at [406, 690] on input "text" at bounding box center [443, 690] width 181 height 35
click at [493, 816] on link "9" at bounding box center [495, 818] width 23 height 23
type input "09/10/2025"
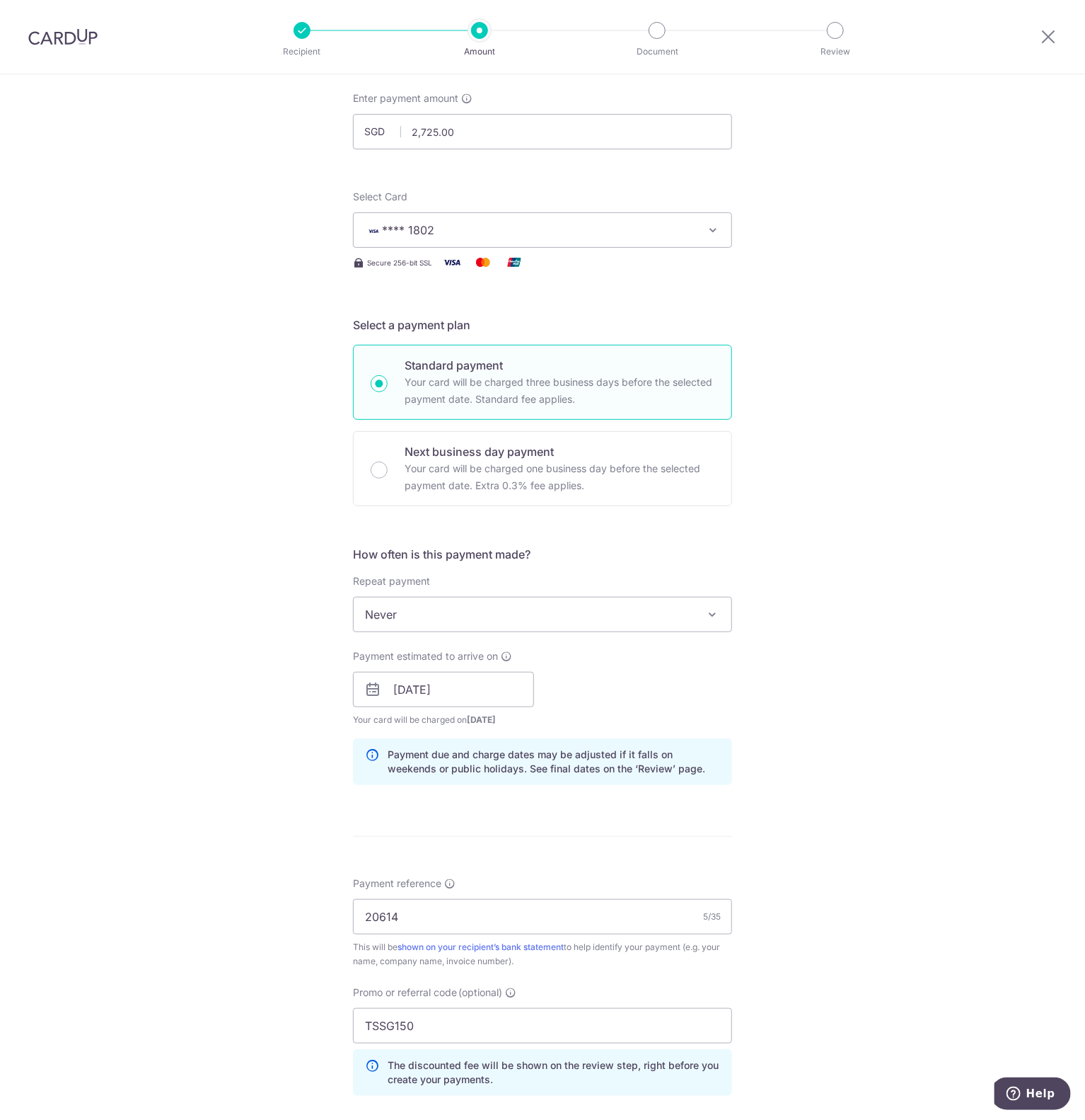
click at [812, 698] on div "Tell us more about your payment Enter payment amount SGD 2,725.00 2725.00 Recip…" at bounding box center [542, 698] width 1085 height 1402
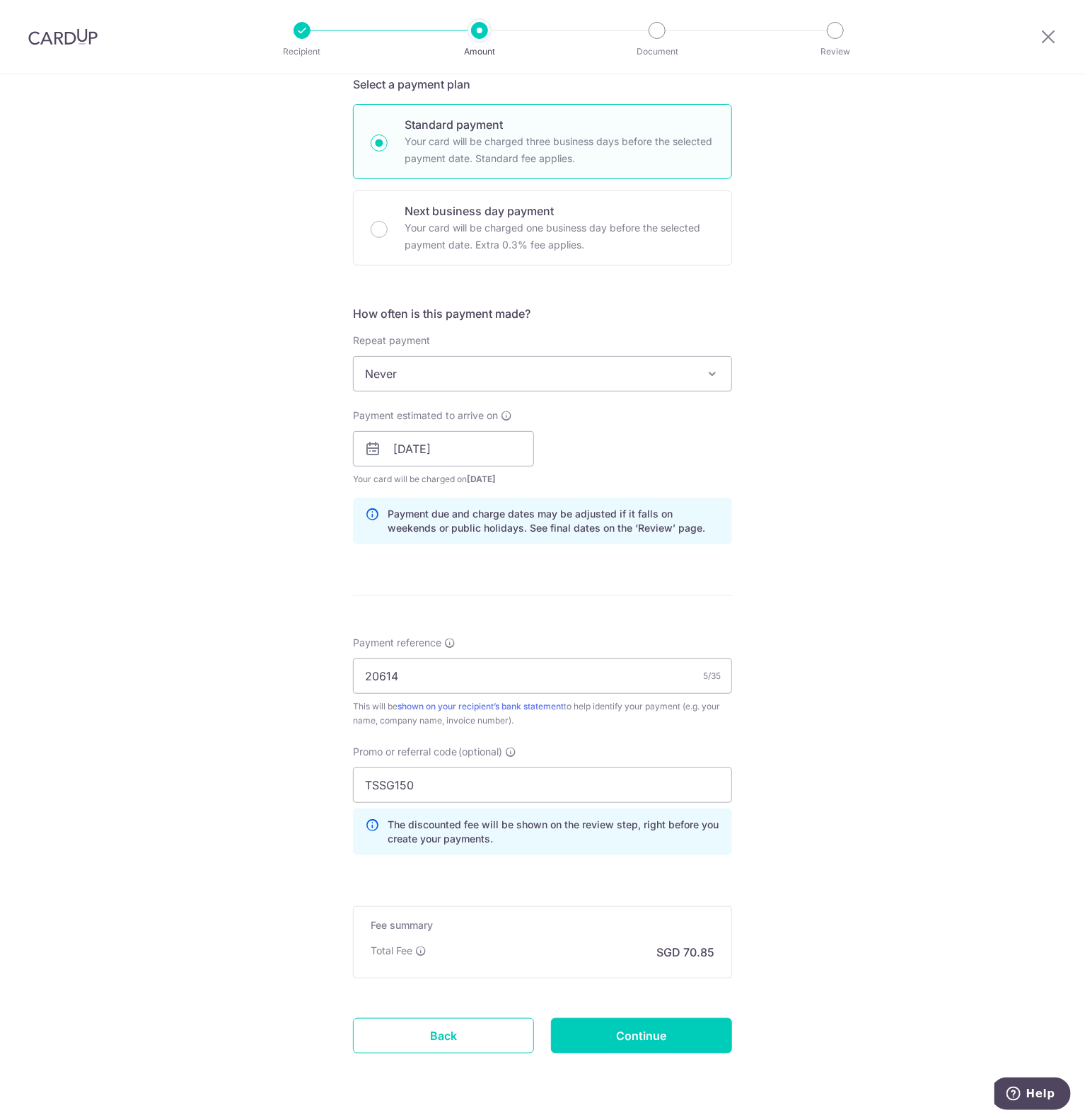
scroll to position [362, 0]
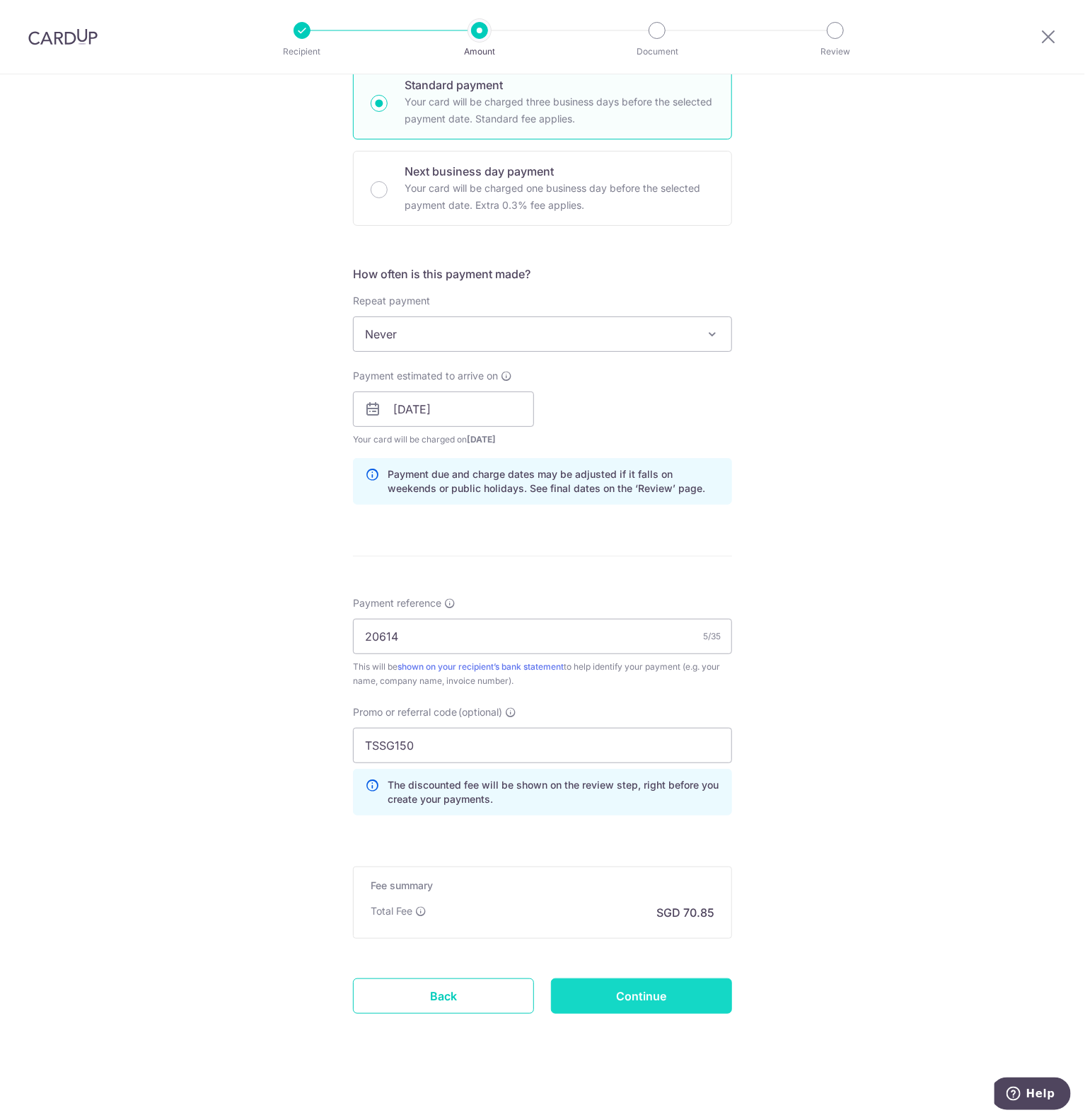
click at [636, 839] on input "Continue" at bounding box center [641, 996] width 181 height 35
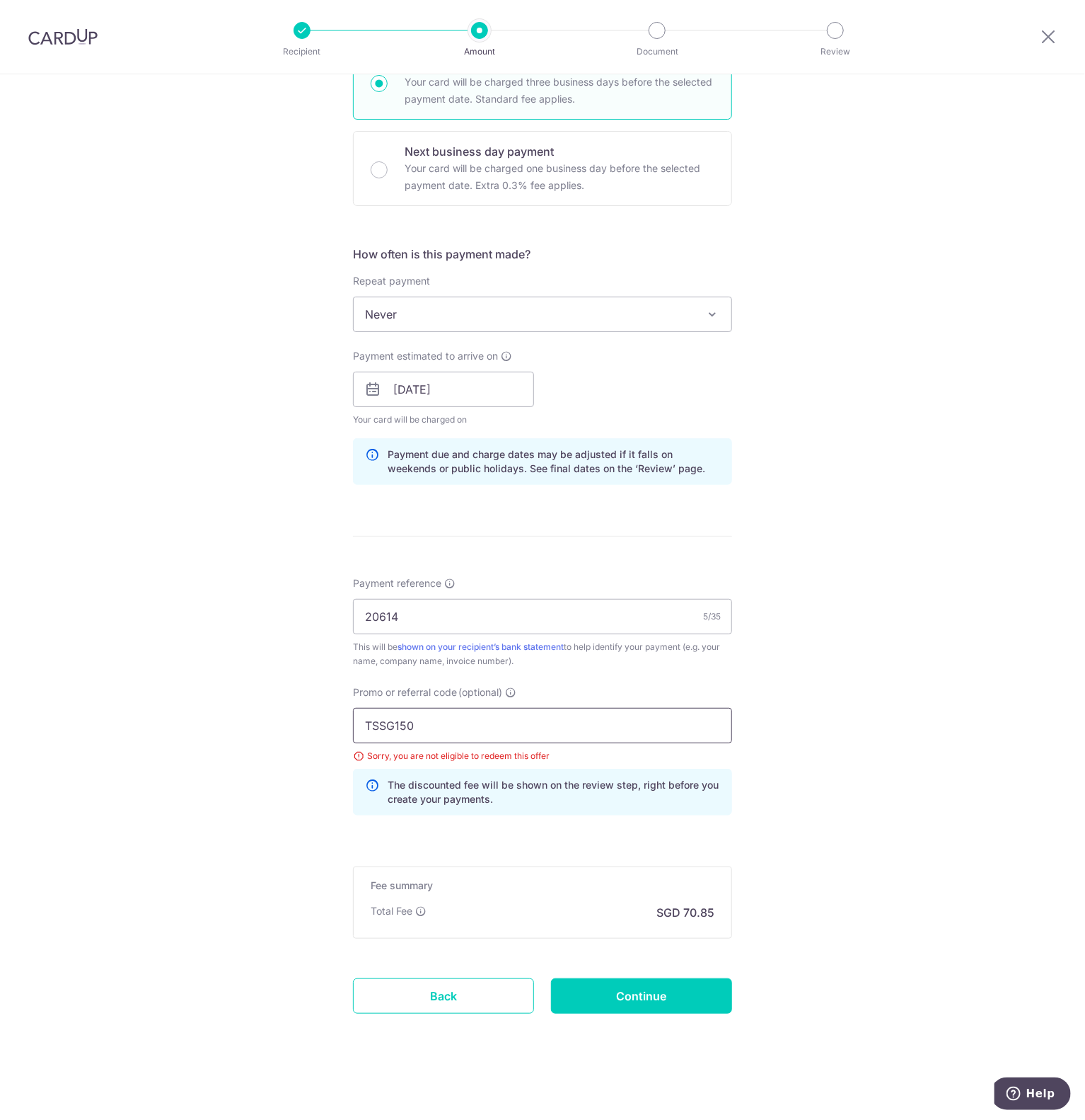
drag, startPoint x: 462, startPoint y: 731, endPoint x: 212, endPoint y: 711, distance: 250.8
click at [212, 711] on div "Tell us more about your payment Enter payment amount SGD 2,725.00 2725.00 Selec…" at bounding box center [542, 409] width 1085 height 1422
paste input "VTAX25ONE"
type input "VTAX25ONE"
click at [591, 987] on input "Continue" at bounding box center [641, 996] width 181 height 35
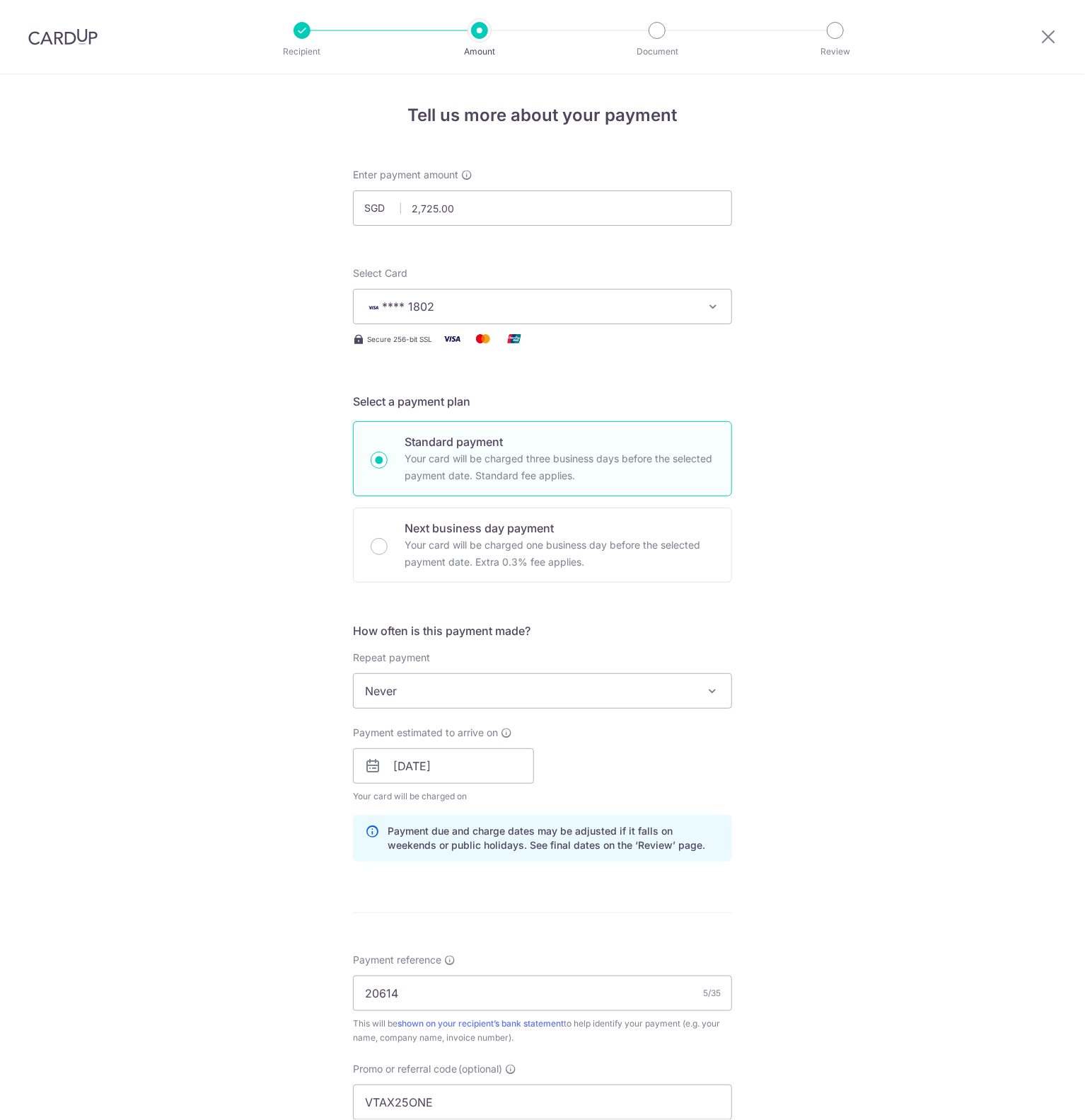
scroll to position [382, 0]
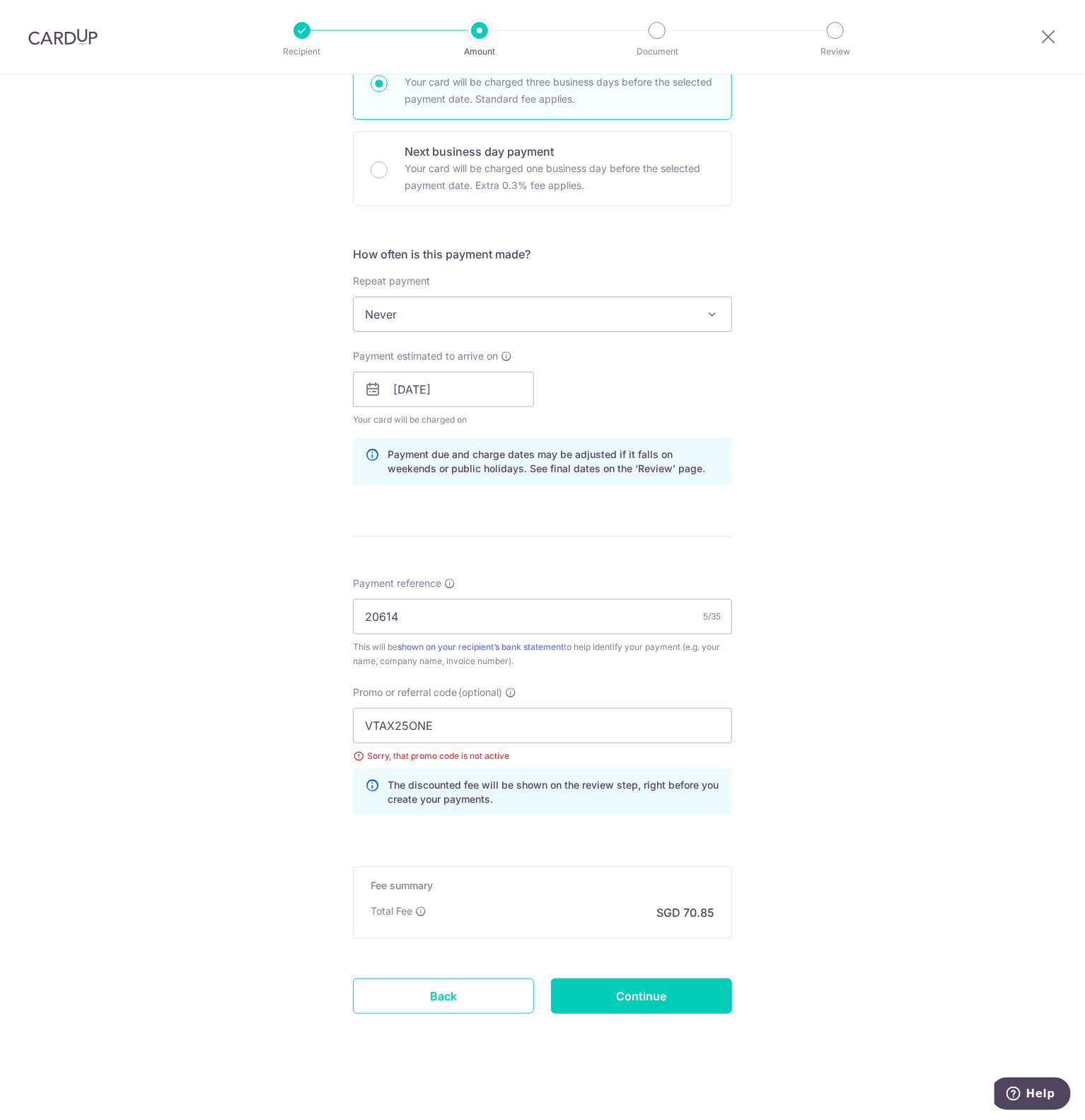
drag, startPoint x: 125, startPoint y: 214, endPoint x: 94, endPoint y: 150, distance: 71.1
click at [127, 214] on div "Tell us more about your payment Enter payment amount SGD 2,725.00 2725.00 Selec…" at bounding box center [542, 409] width 1085 height 1422
drag, startPoint x: 467, startPoint y: 717, endPoint x: 157, endPoint y: 704, distance: 310.3
click at [155, 688] on div "Tell us more about your payment Enter payment amount SGD 2,725.00 2725.00 Selec…" at bounding box center [542, 409] width 1085 height 1422
type input "OFF100"
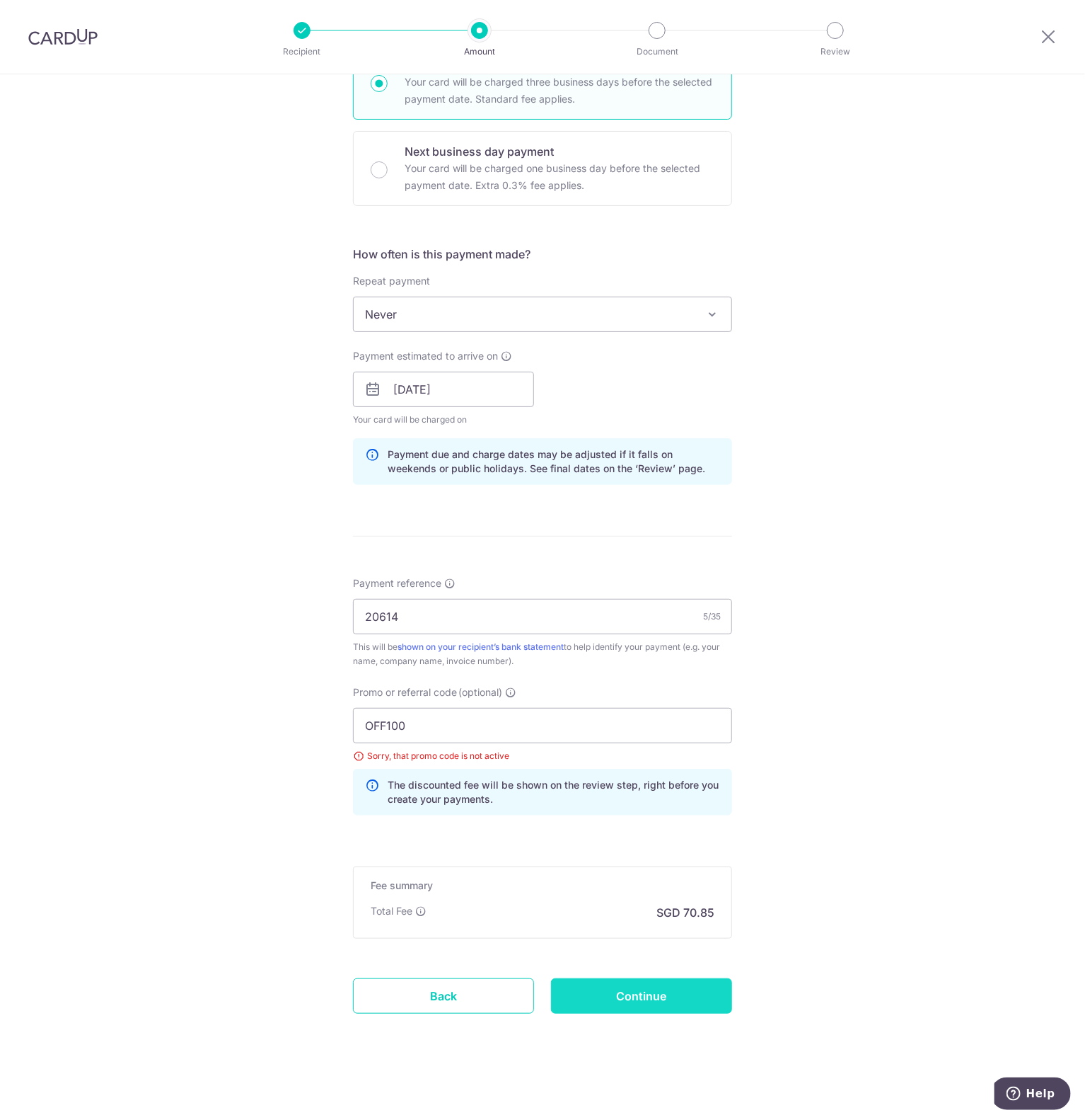
click at [616, 986] on input "Continue" at bounding box center [641, 996] width 181 height 35
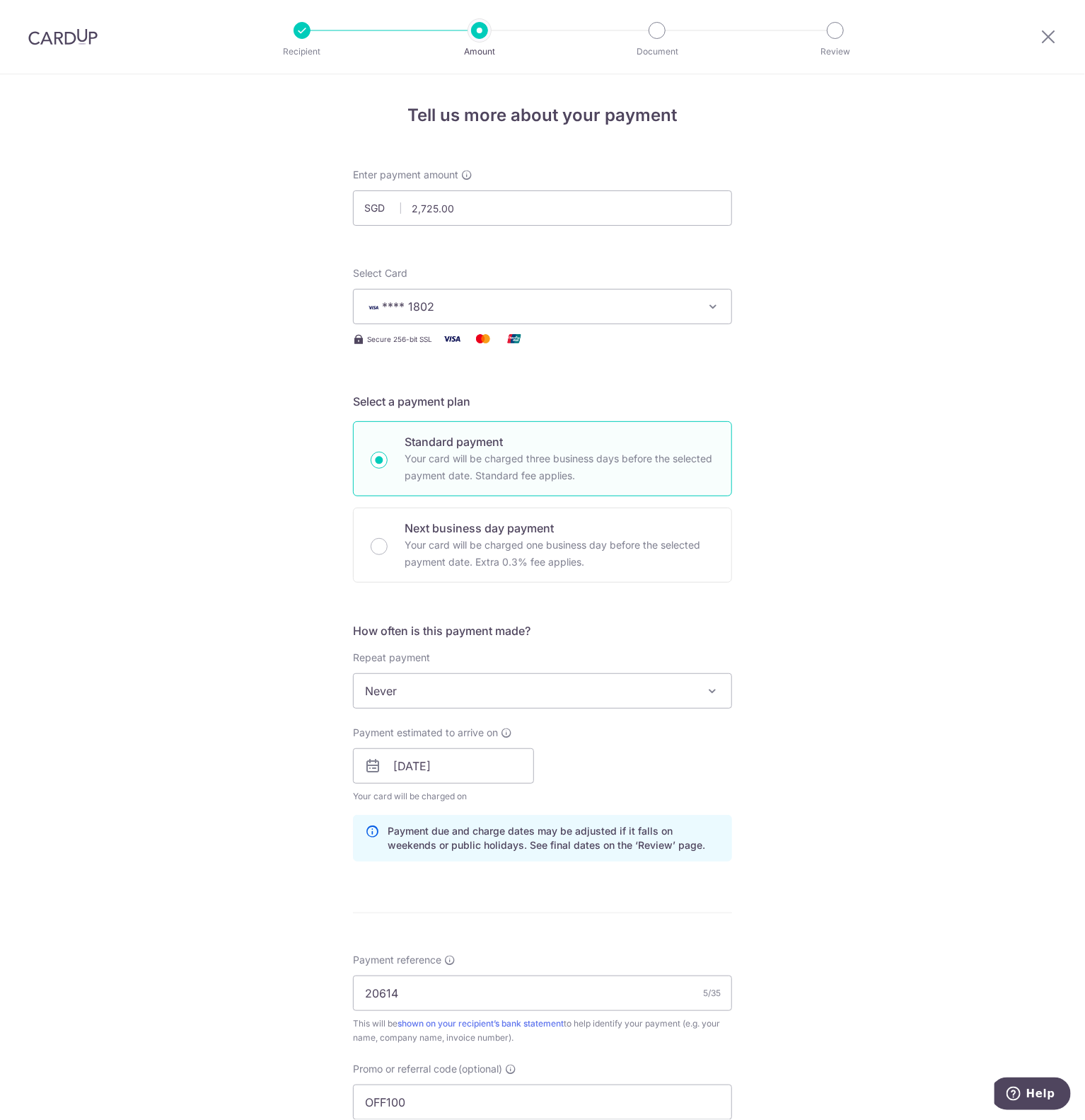
scroll to position [382, 0]
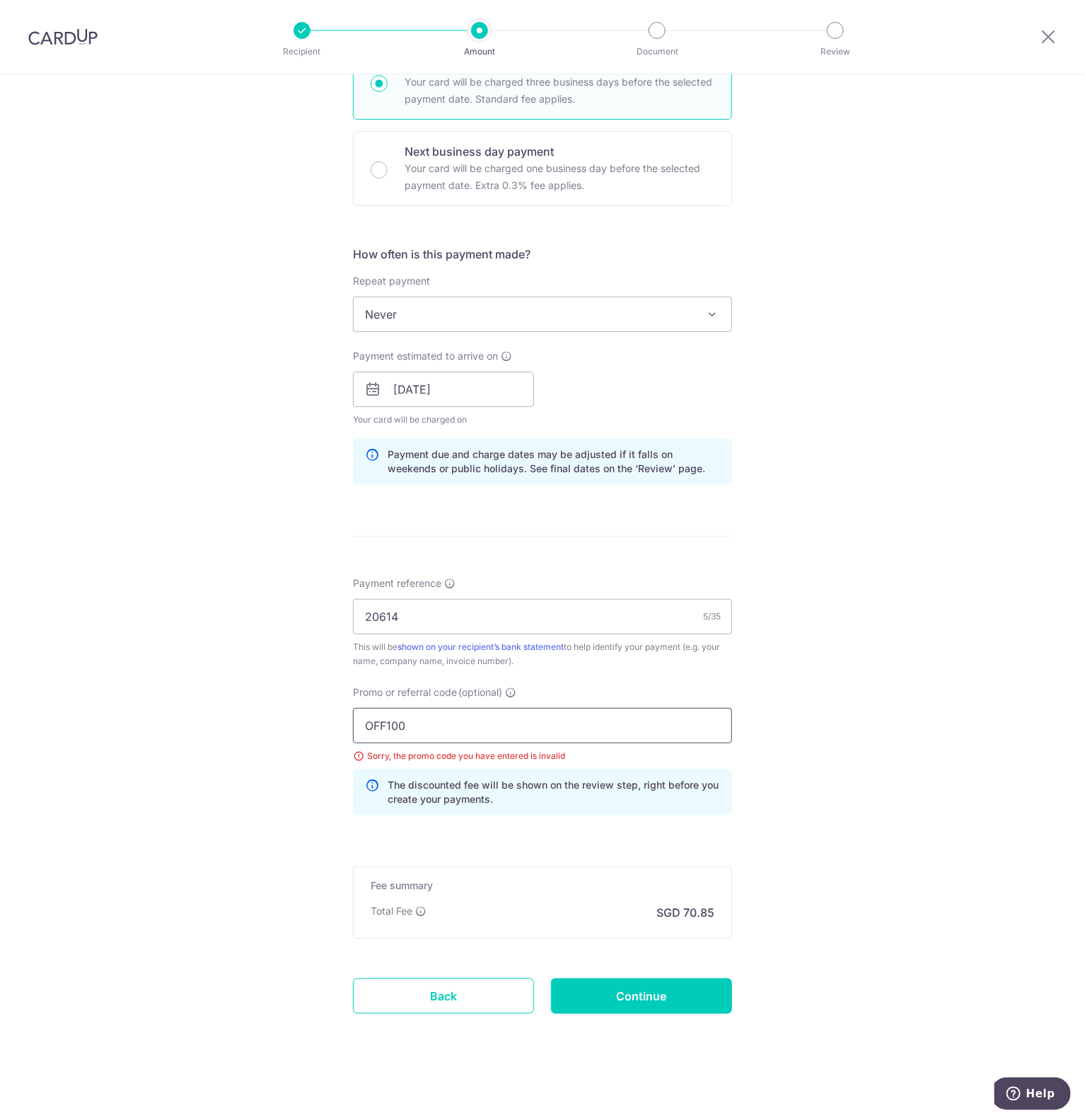
click at [500, 711] on input "OFF100" at bounding box center [542, 726] width 379 height 35
type input "OFF200"
click at [617, 1003] on input "Continue" at bounding box center [641, 996] width 181 height 35
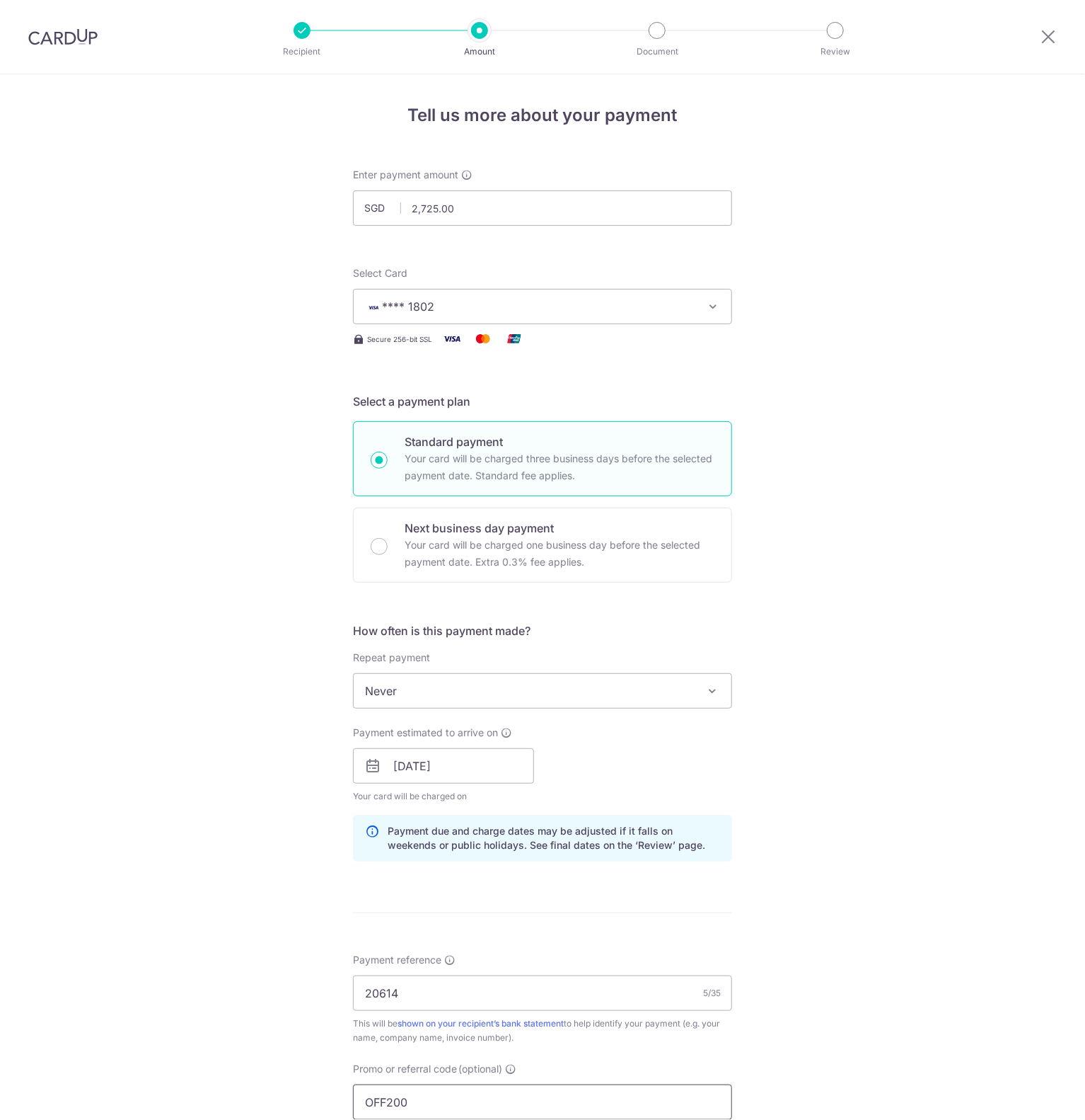
scroll to position [382, 0]
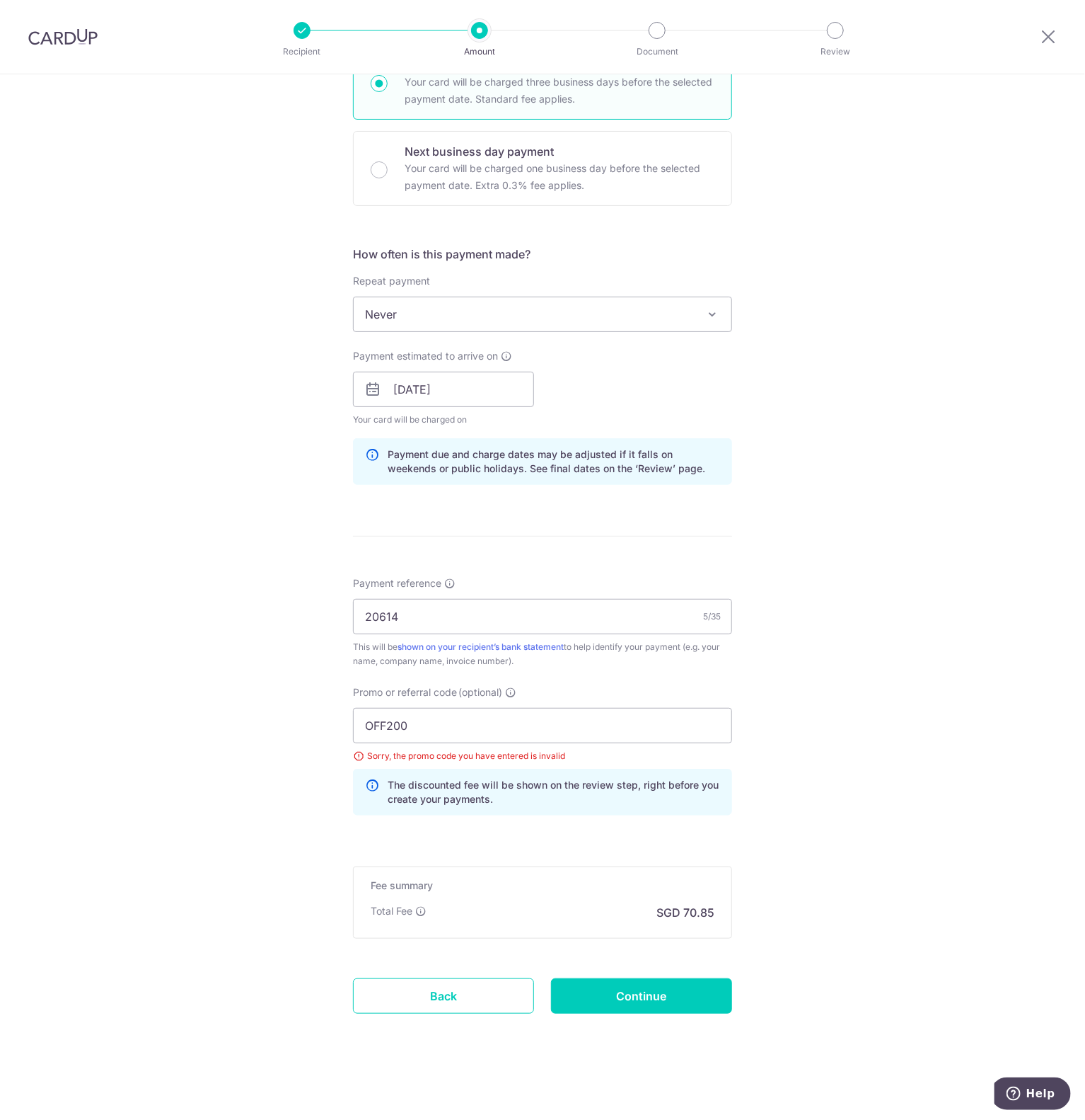
click at [483, 701] on div "Promo or referral code (optional) OFF200 Sorry, the promo code you have entered…" at bounding box center [542, 750] width 379 height 130
click at [482, 723] on input "OFF200" at bounding box center [542, 726] width 379 height 35
type input "OFF225"
click at [623, 993] on input "Continue" at bounding box center [641, 996] width 181 height 35
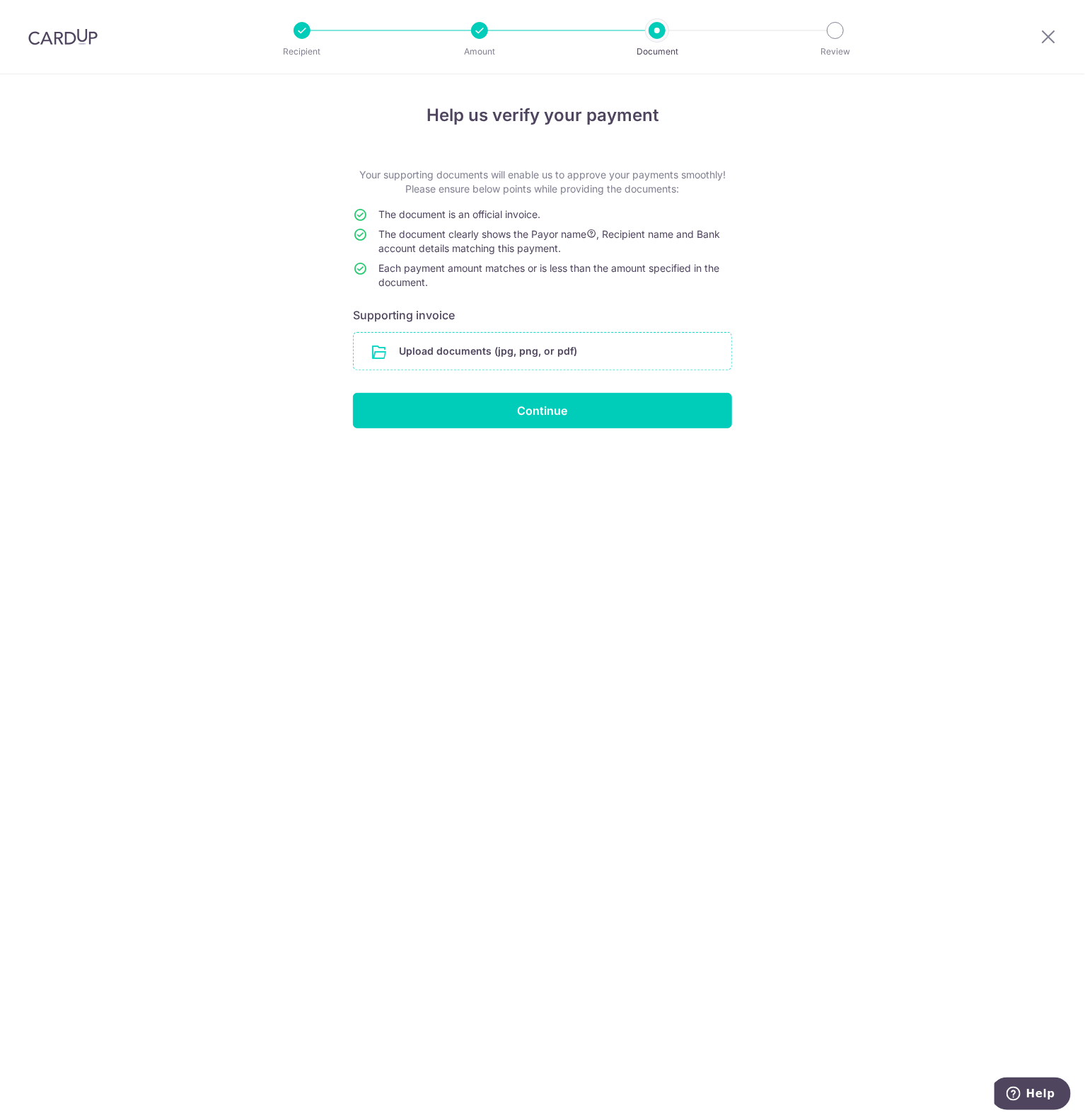
click at [491, 356] on input "file" at bounding box center [542, 351] width 378 height 37
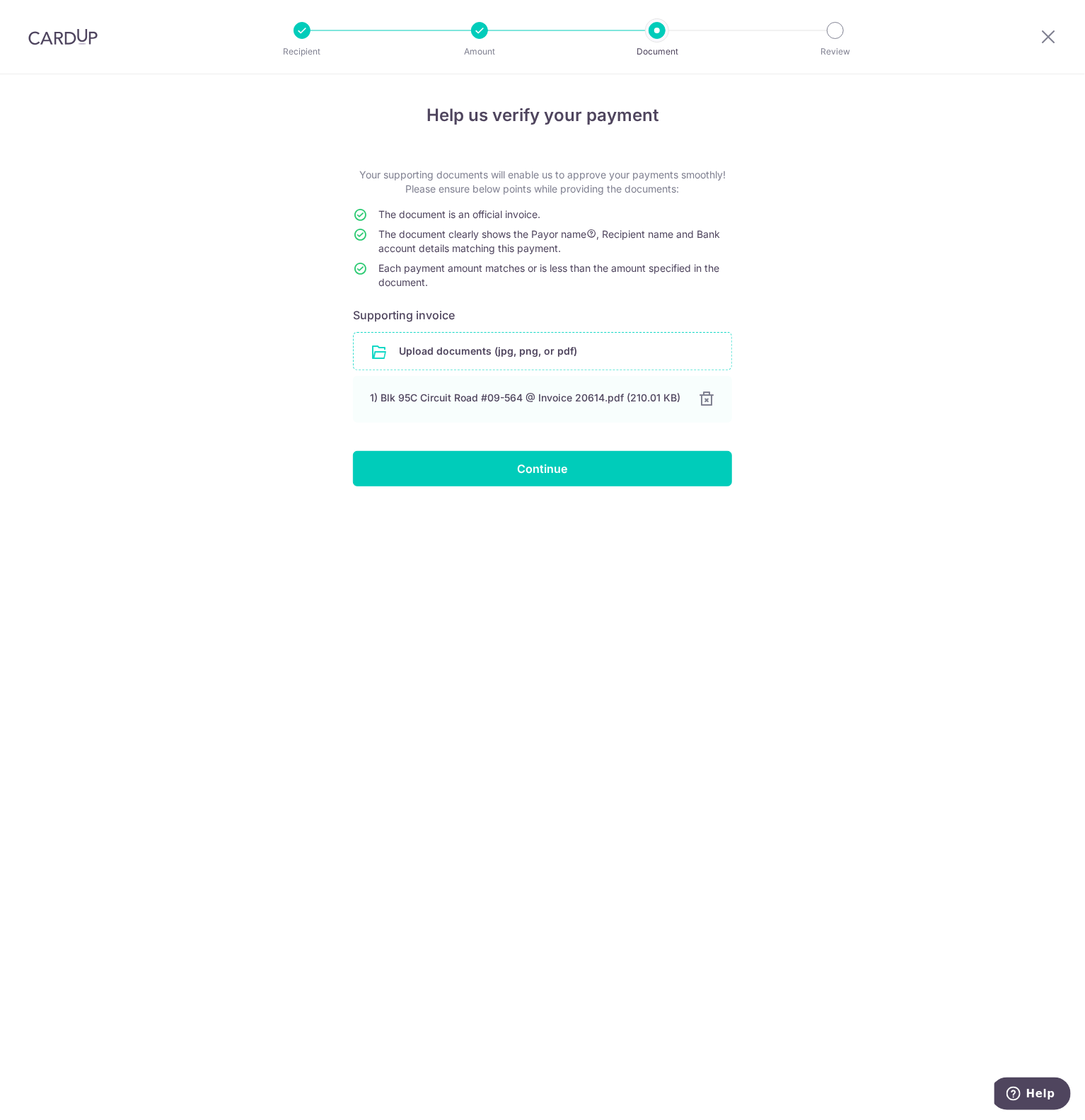
click at [537, 356] on input "file" at bounding box center [542, 351] width 378 height 37
click at [467, 349] on input "file" at bounding box center [542, 351] width 378 height 37
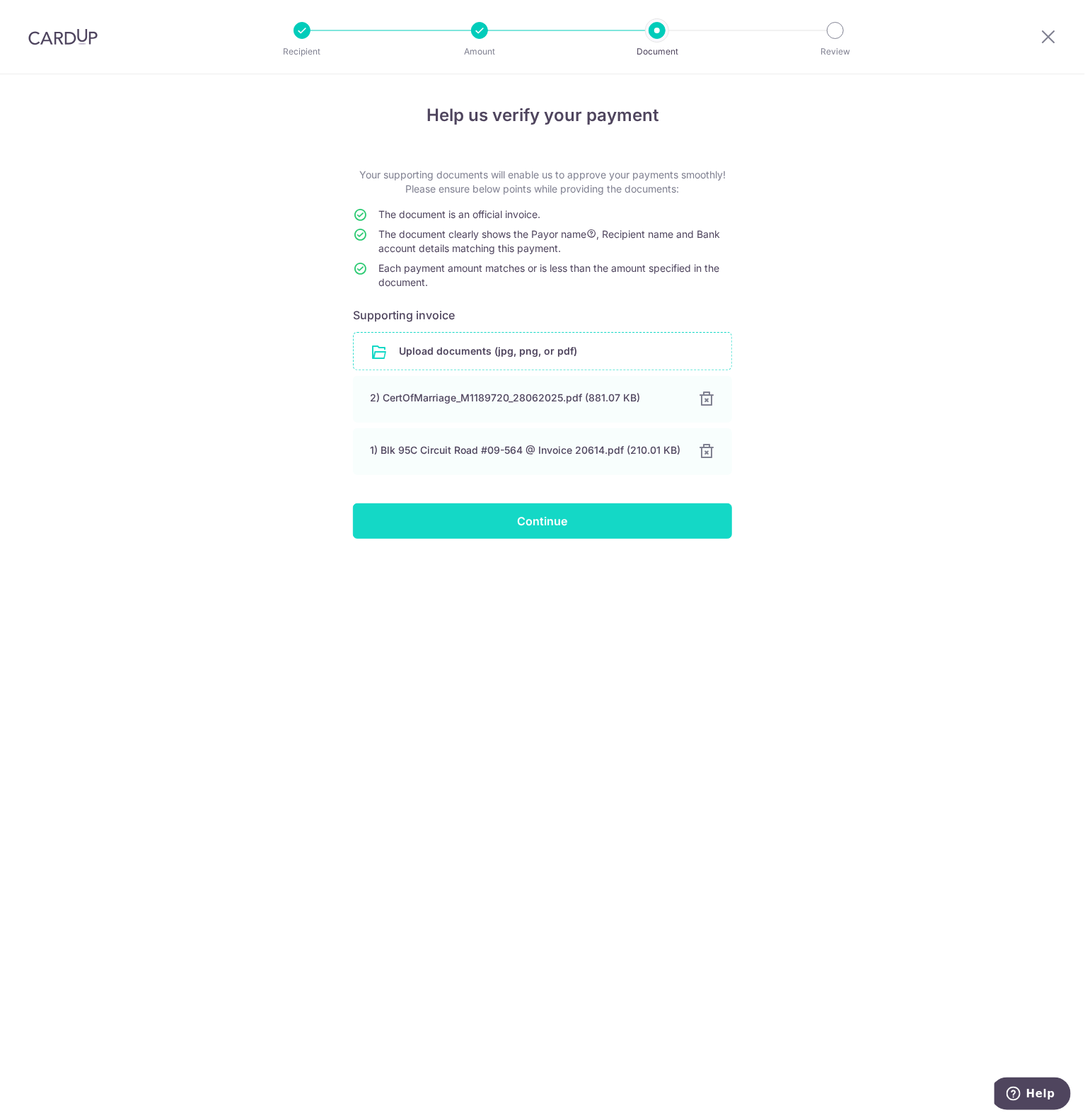
click at [567, 528] on input "Continue" at bounding box center [542, 521] width 379 height 35
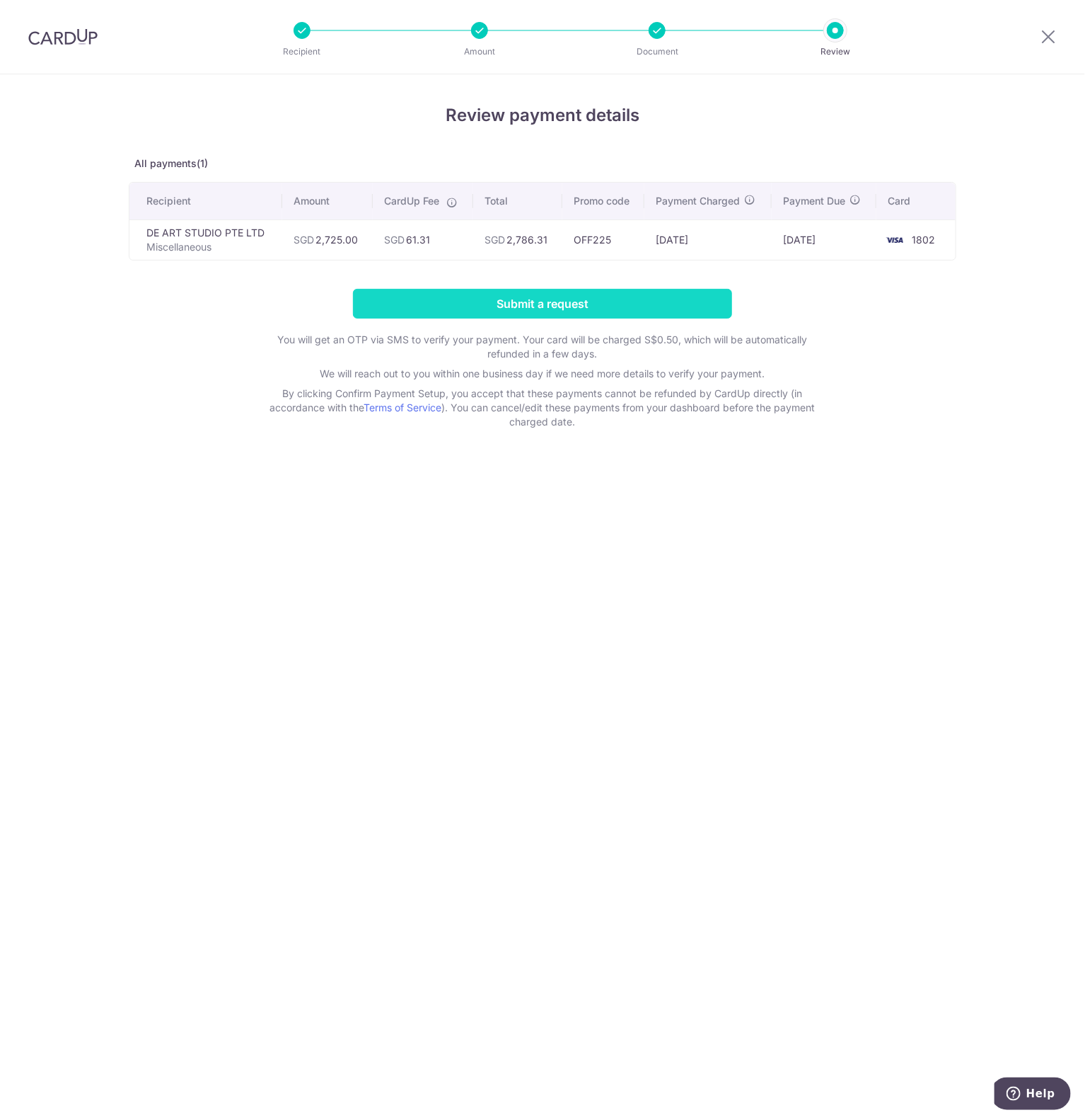
click at [590, 300] on input "Submit a request" at bounding box center [542, 303] width 379 height 30
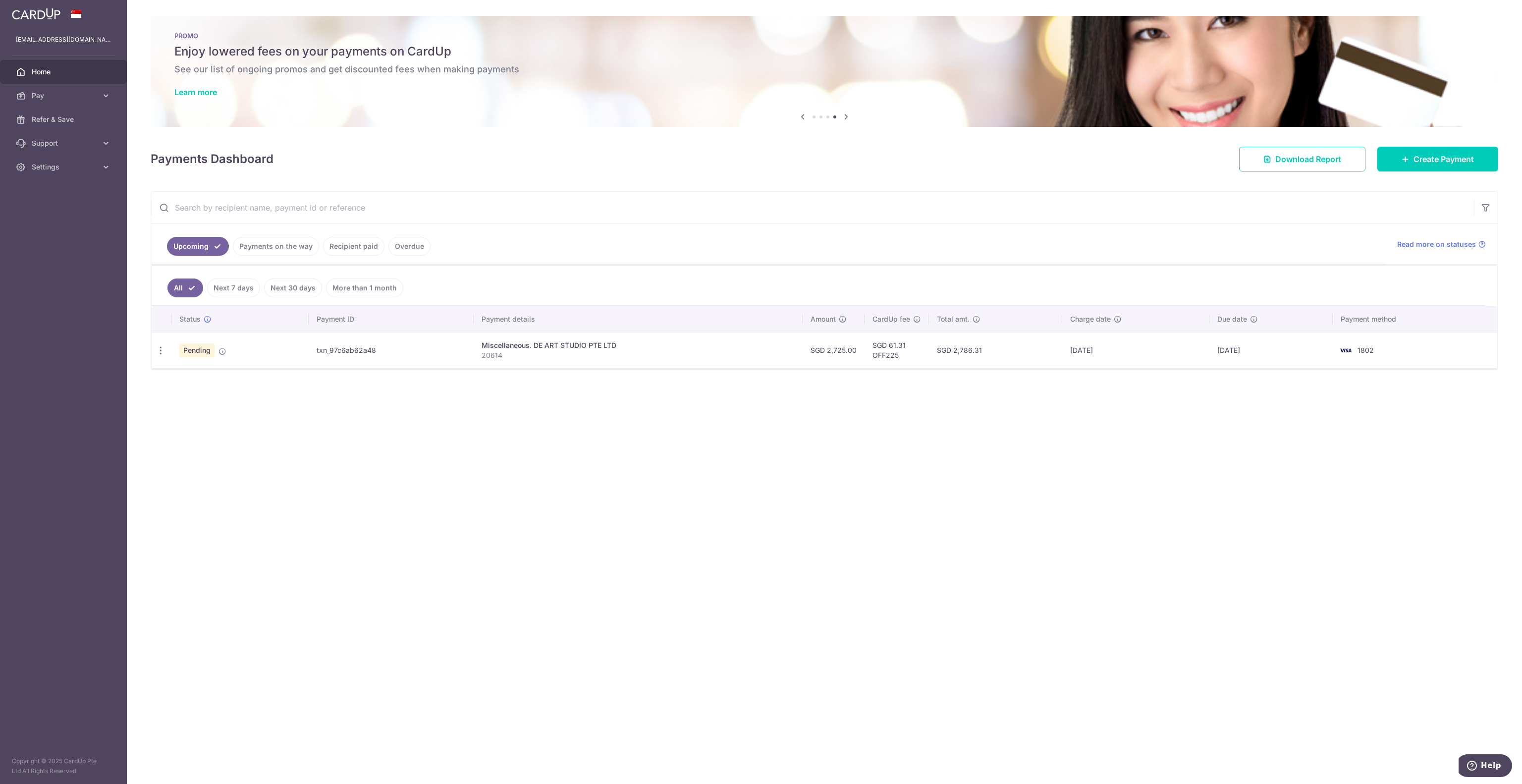
click at [566, 350] on div "Miscellaneous. DE ART STUDIO PTE LTD" at bounding box center [638, 345] width 313 height 10
click at [759, 351] on td "[DATE]" at bounding box center [1271, 350] width 123 height 36
click at [759, 340] on td "SGD 61.31 OFF225" at bounding box center [896, 350] width 64 height 36
click at [262, 238] on link "Payments on the way" at bounding box center [276, 246] width 86 height 19
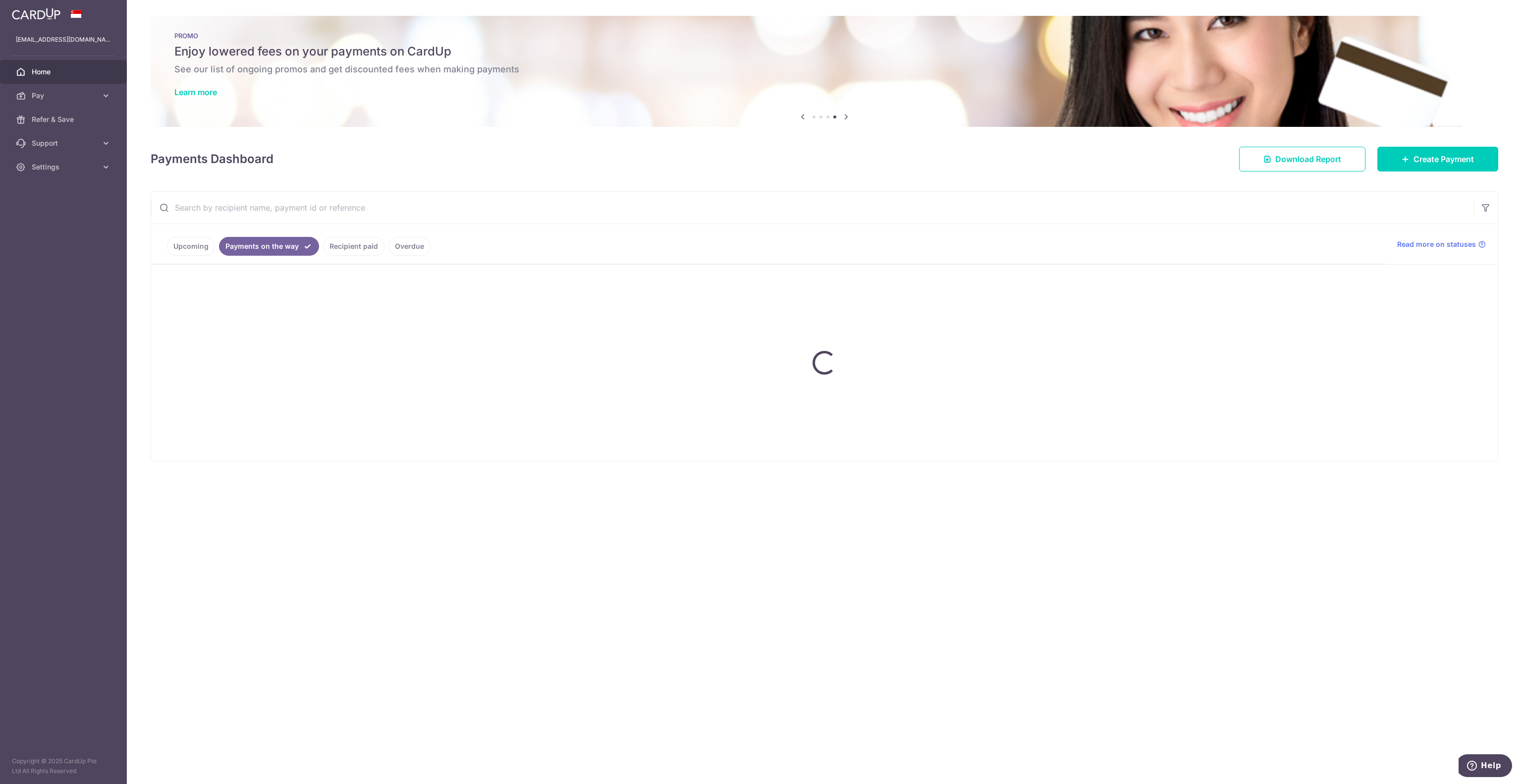
click at [267, 244] on link "Payments on the way" at bounding box center [269, 246] width 100 height 19
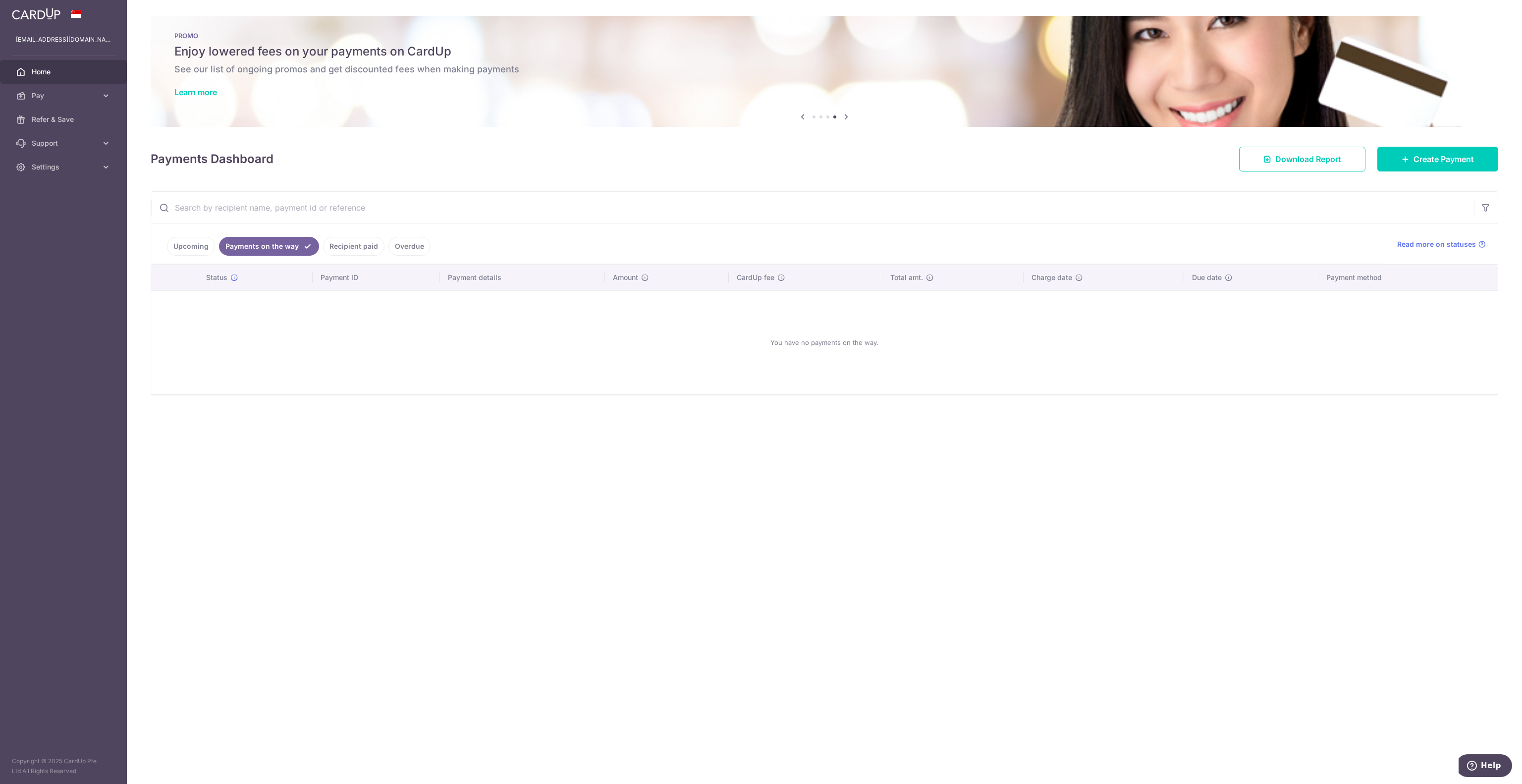
click at [192, 250] on link "Upcoming" at bounding box center [191, 246] width 48 height 19
